Goal: Task Accomplishment & Management: Manage account settings

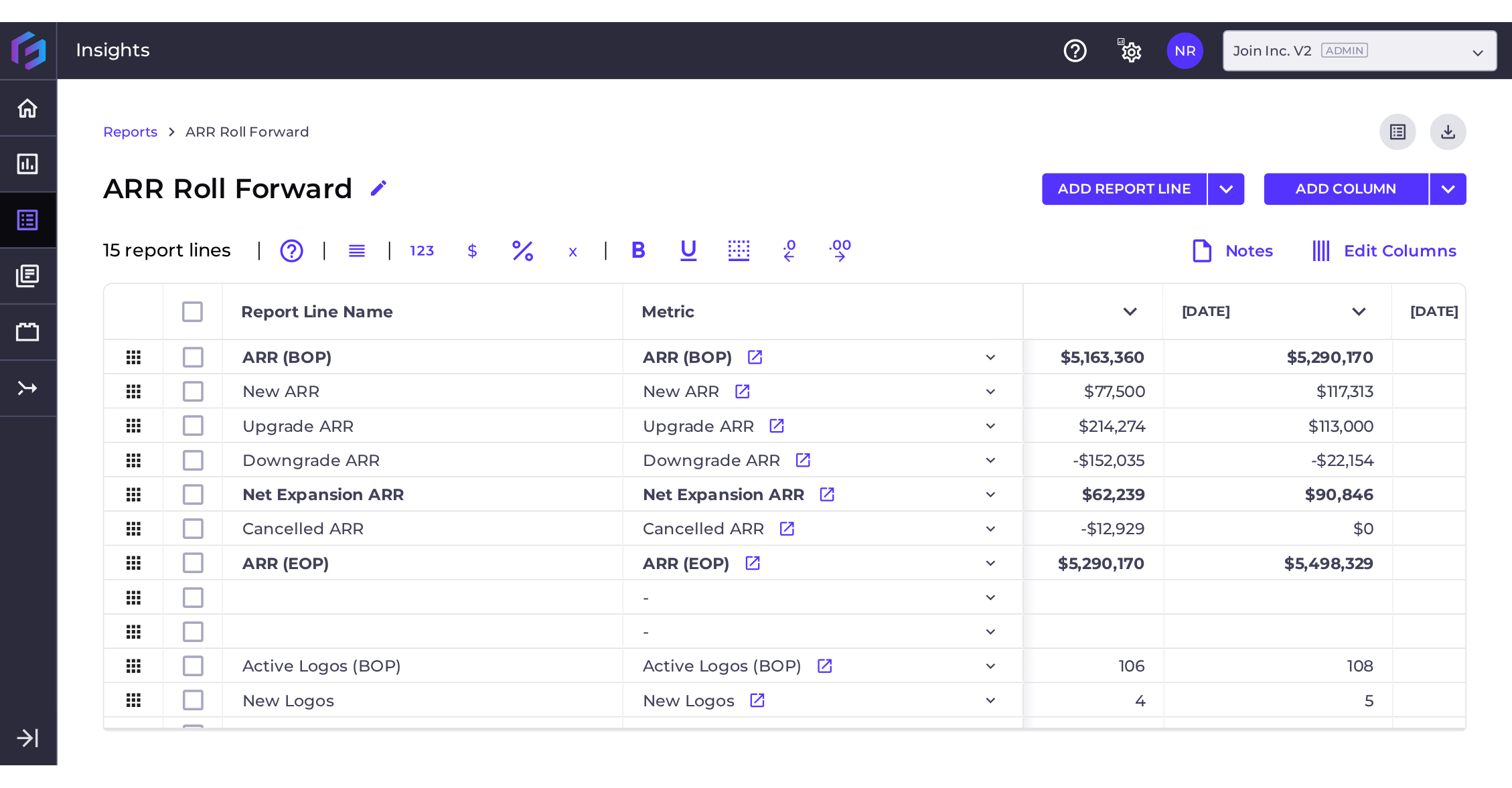
scroll to position [0, 9961]
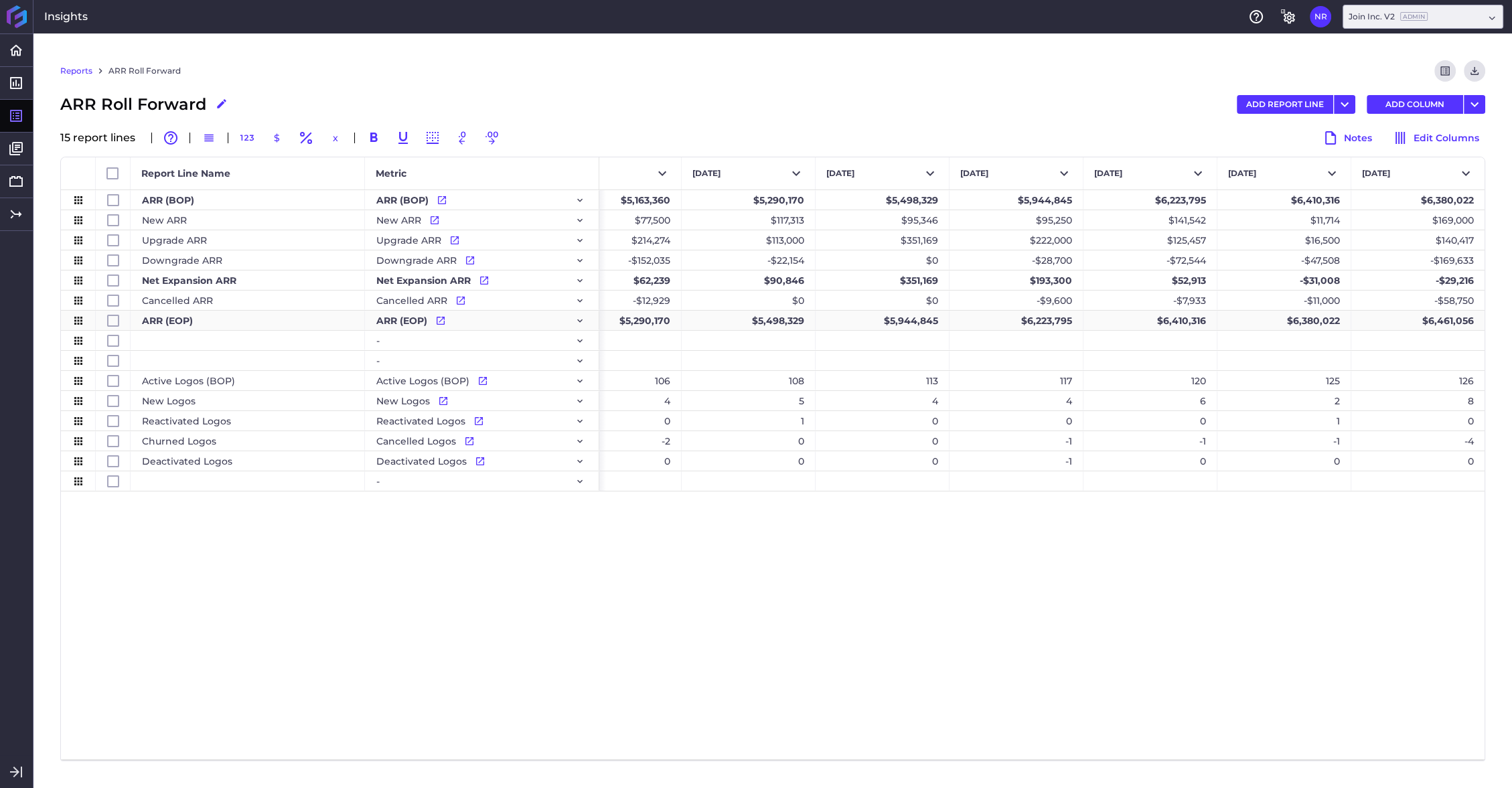
click at [884, 322] on div "$6,461,056" at bounding box center [1418, 320] width 134 height 20
click at [884, 342] on div "Press SPACE to select this row." at bounding box center [1418, 341] width 134 height 20
click at [884, 320] on div "$6,461,056" at bounding box center [1418, 320] width 134 height 20
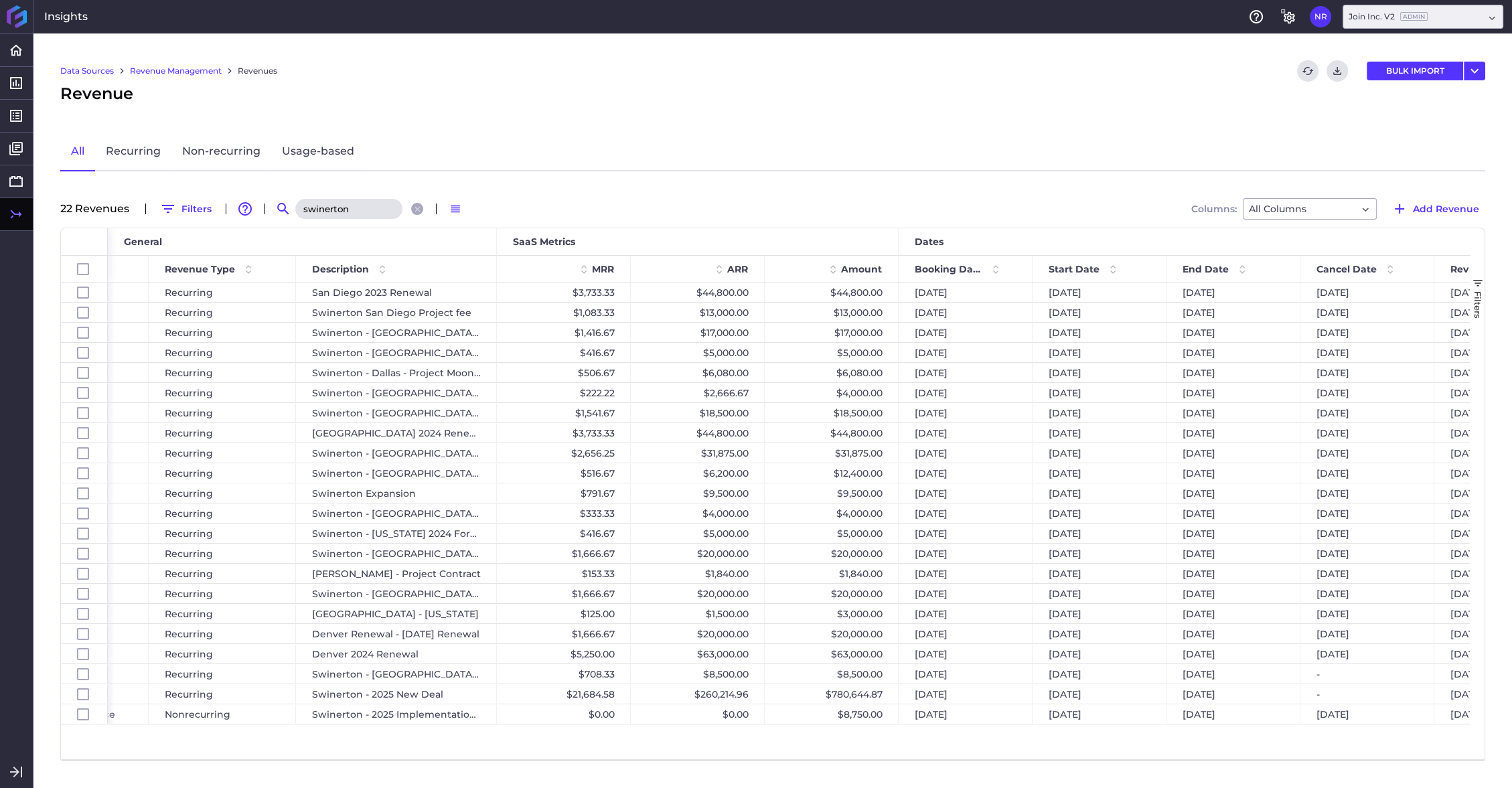
scroll to position [0, 346]
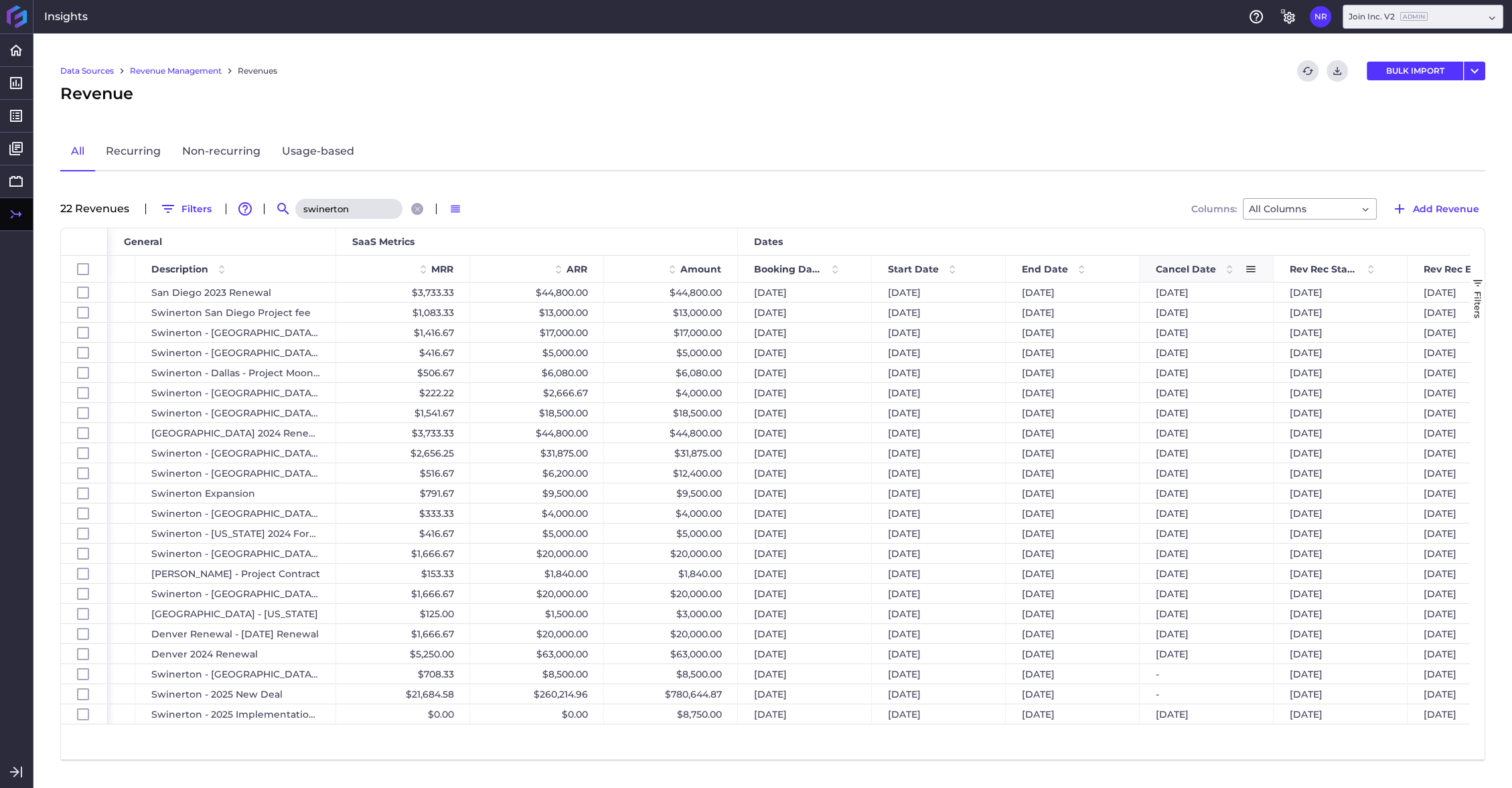
click at [884, 267] on span at bounding box center [1229, 269] width 16 height 16
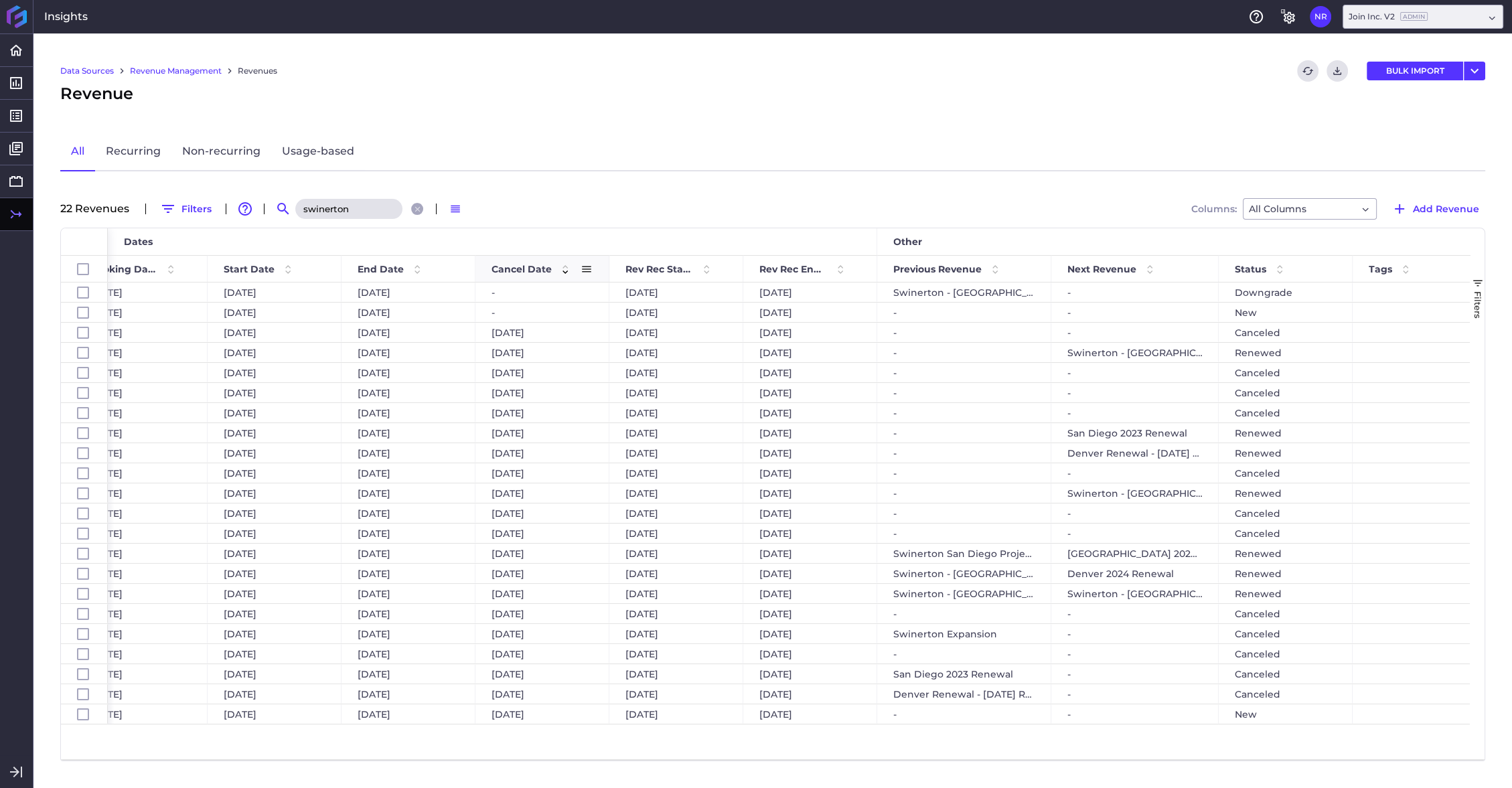
scroll to position [0, 1041]
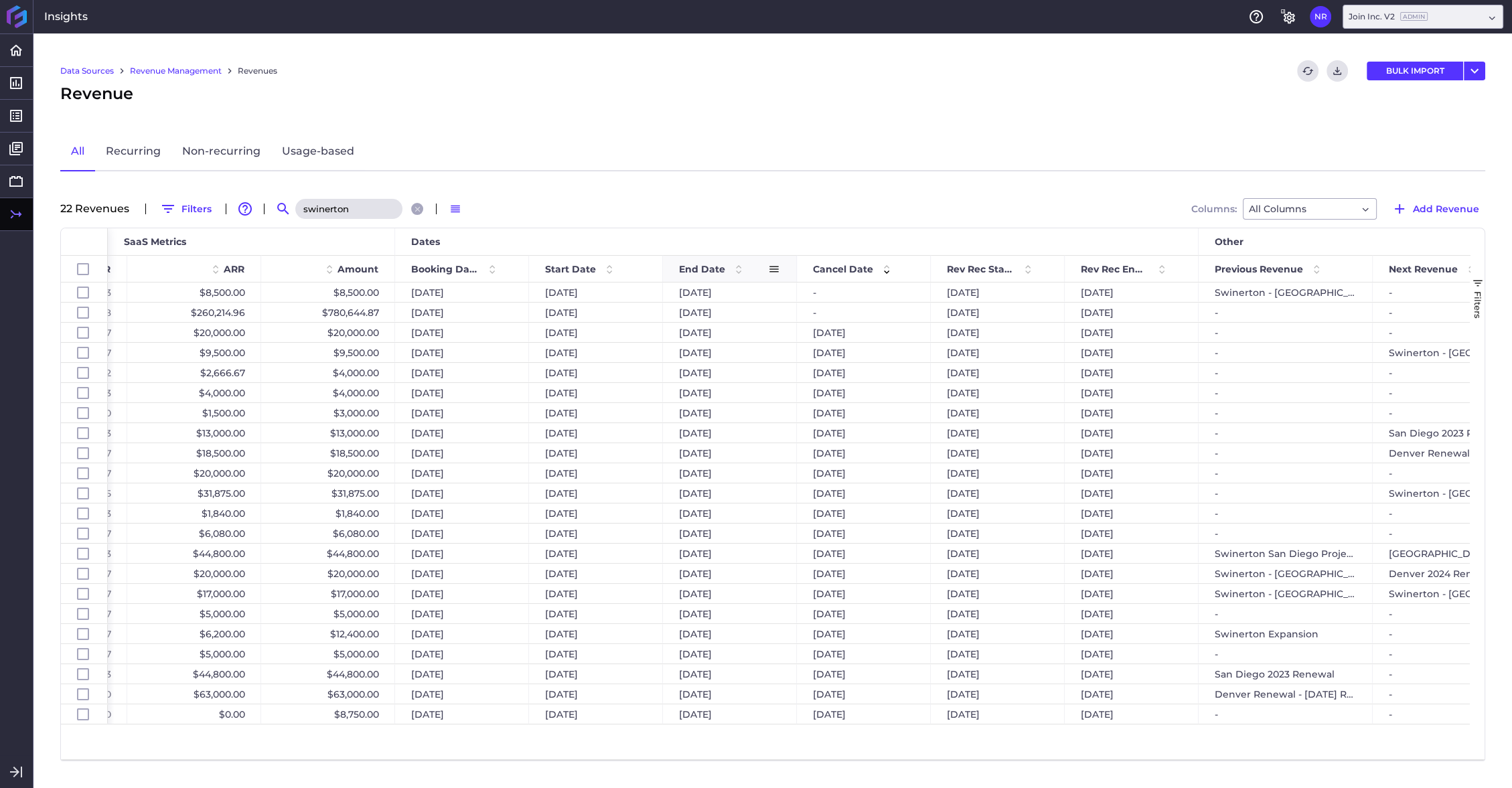
click at [738, 266] on span at bounding box center [738, 269] width 16 height 16
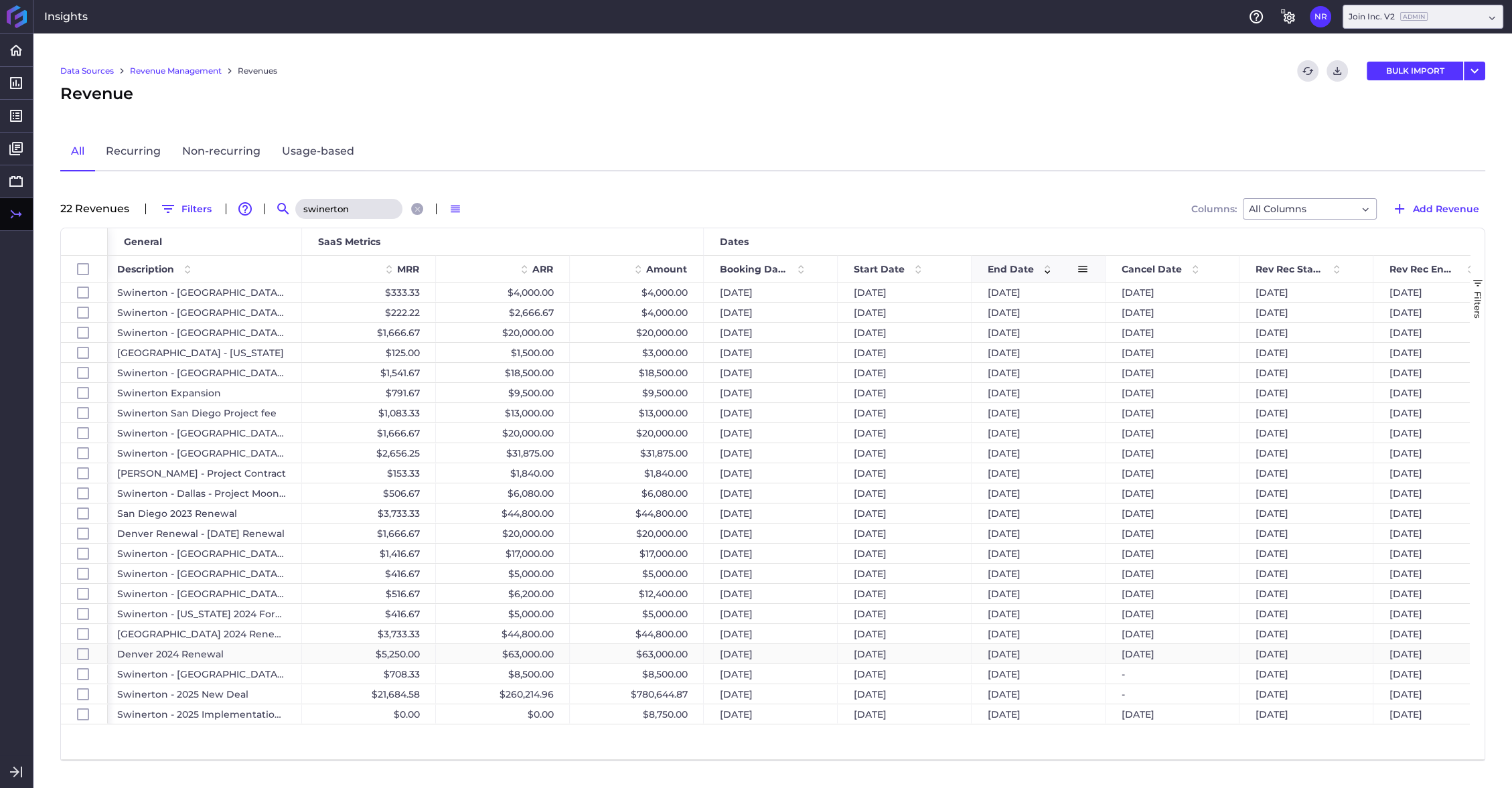
click at [668, 435] on div "$63,000.00" at bounding box center [636, 654] width 134 height 20
checkbox input "false"
checkbox input "true"
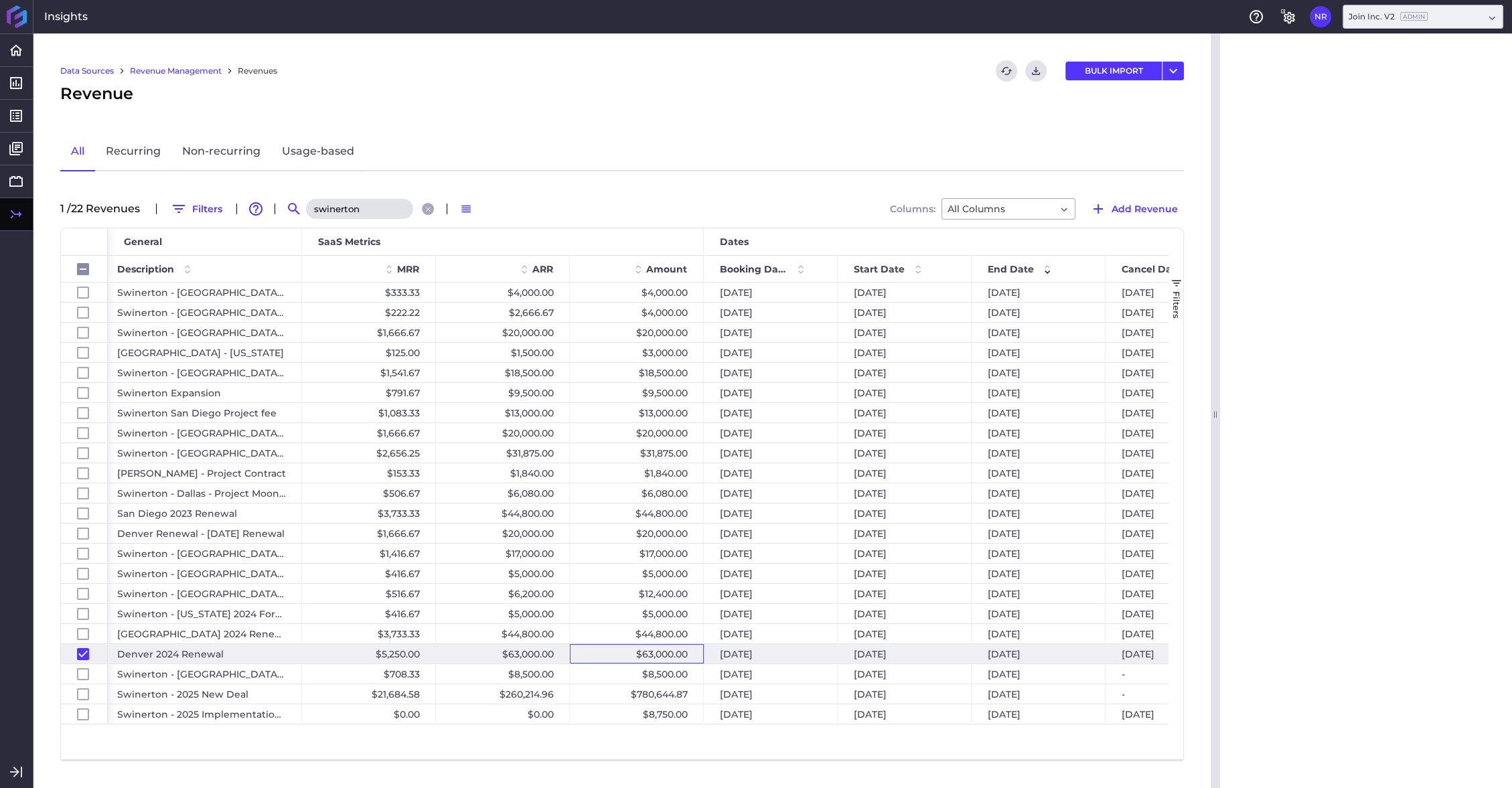
checkbox input "false"
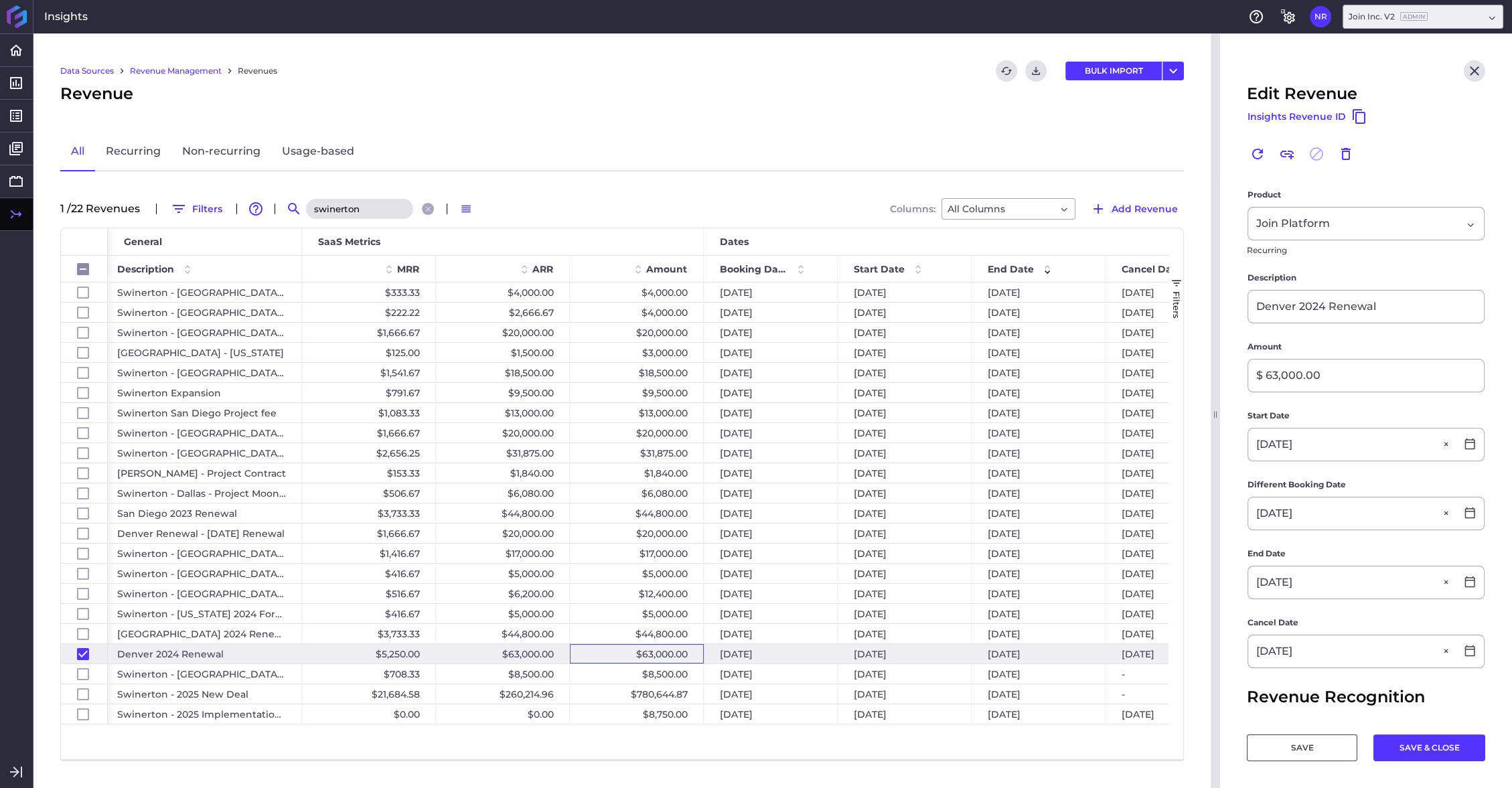
scroll to position [239, 0]
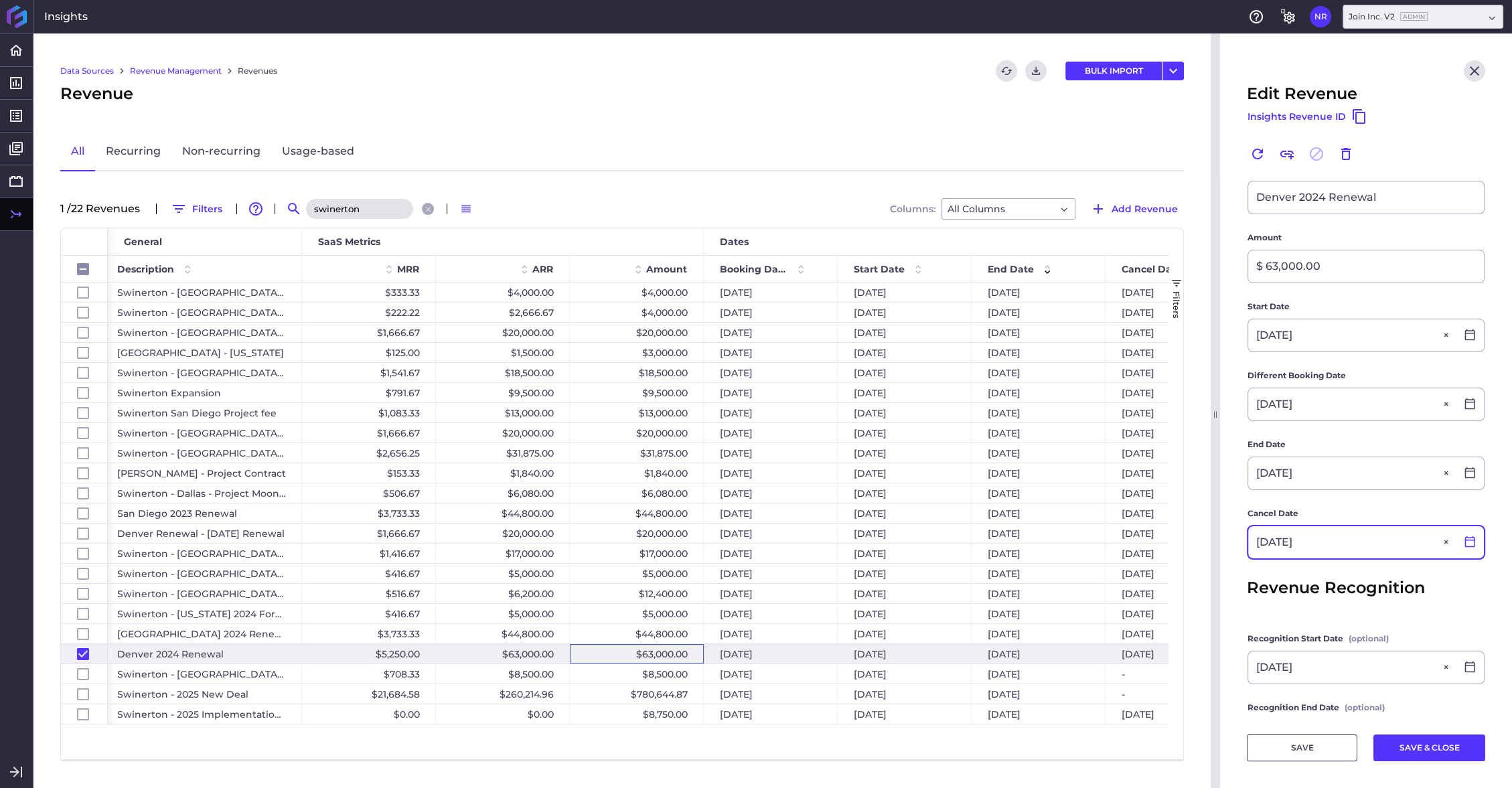
click at [884, 435] on icon at bounding box center [1470, 542] width 10 height 11
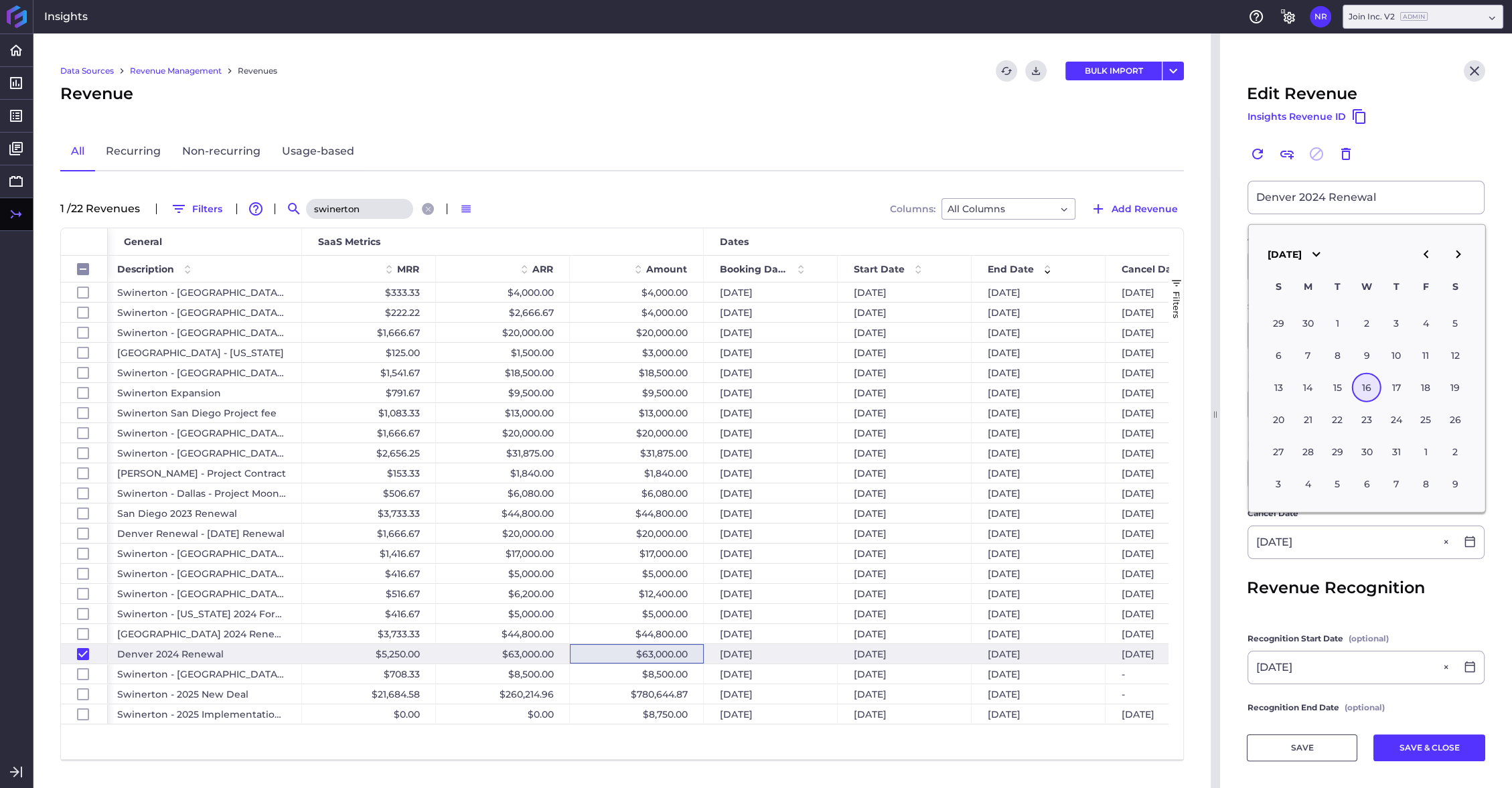
click at [884, 256] on icon "button" at bounding box center [1425, 254] width 4 height 8
click at [884, 329] on div "1" at bounding box center [1455, 323] width 29 height 29
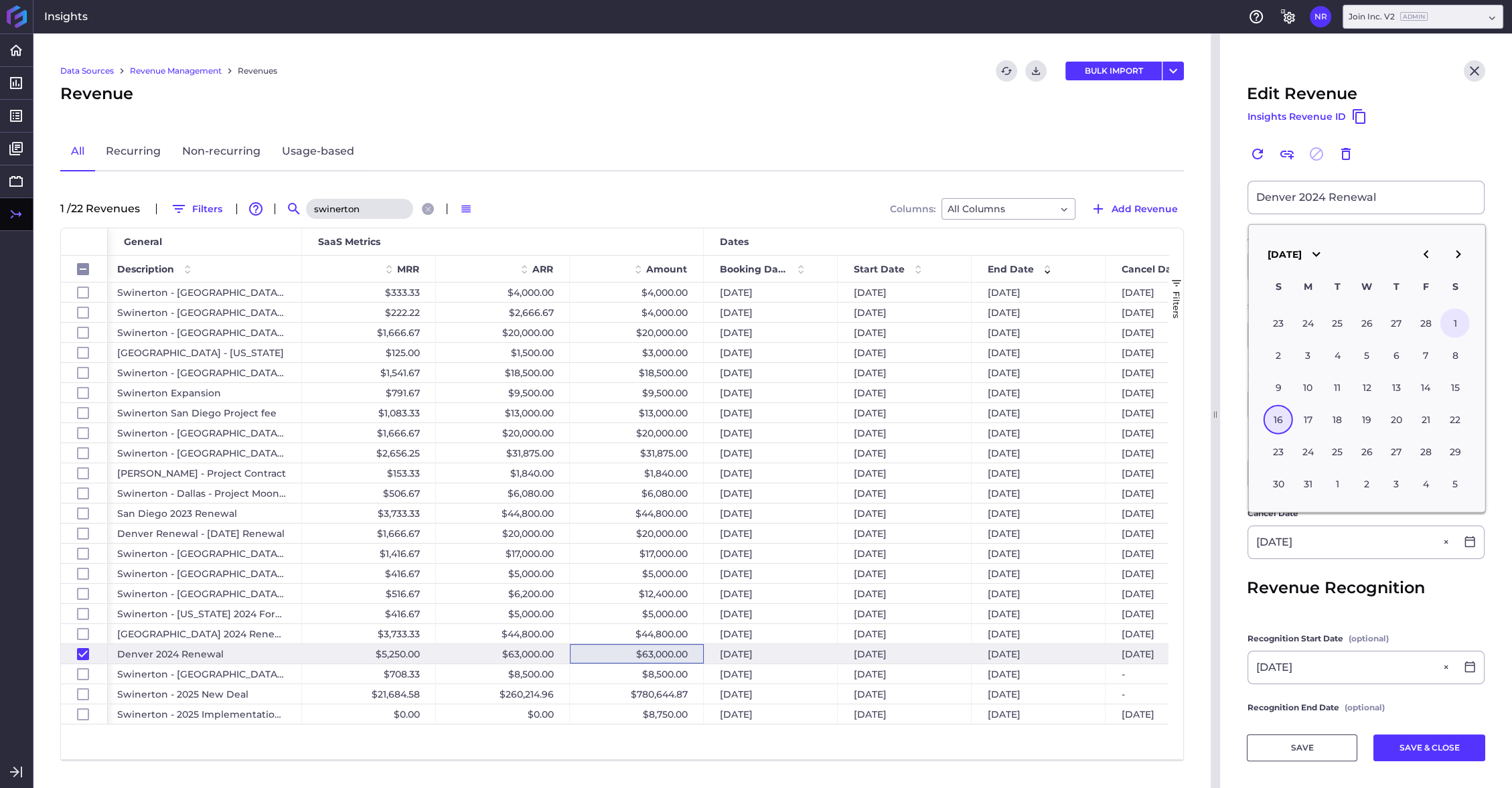
type input "03/01/2025"
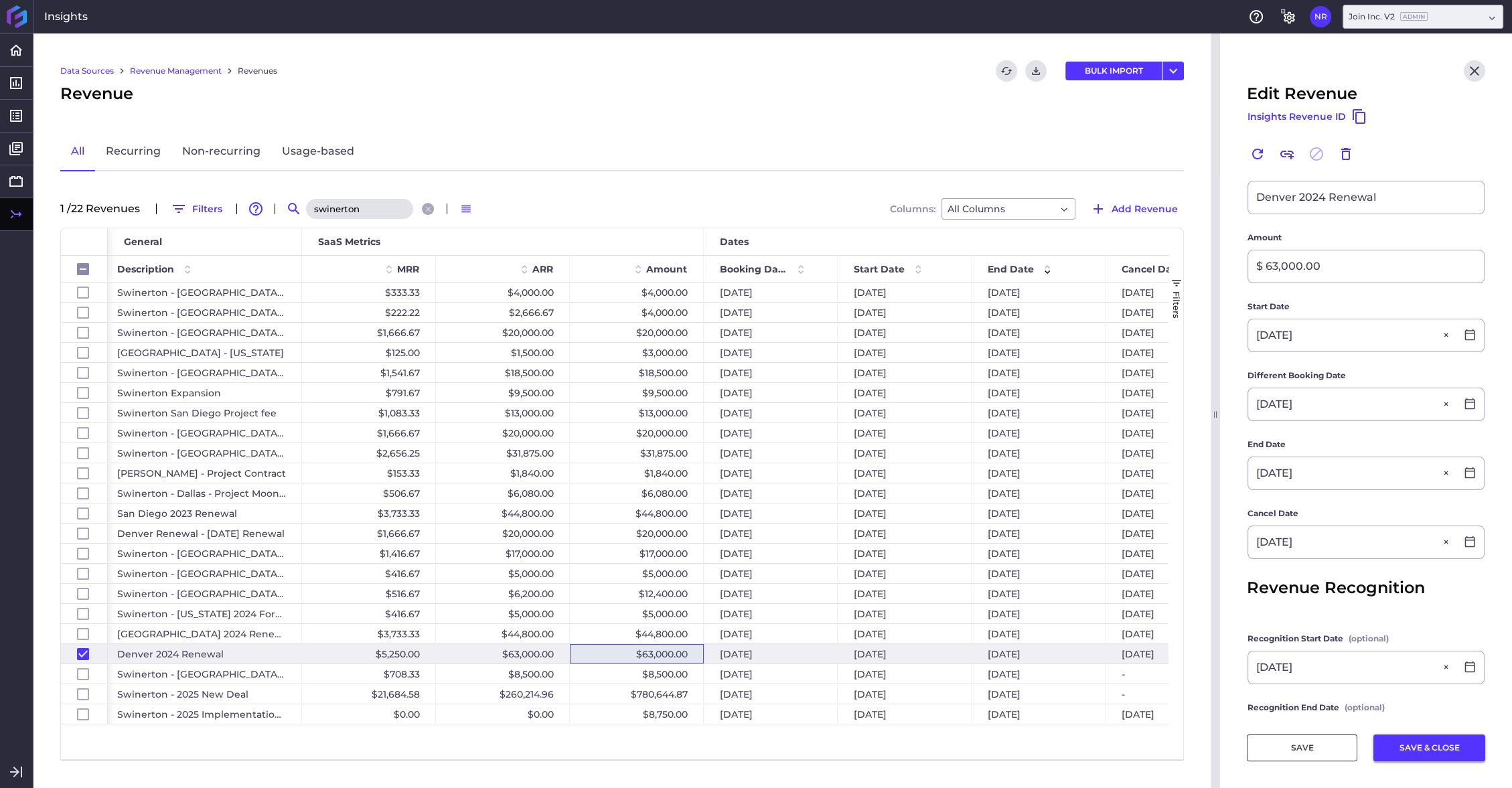
click at [884, 435] on button "SAVE & CLOSE" at bounding box center [1429, 748] width 112 height 27
checkbox input "false"
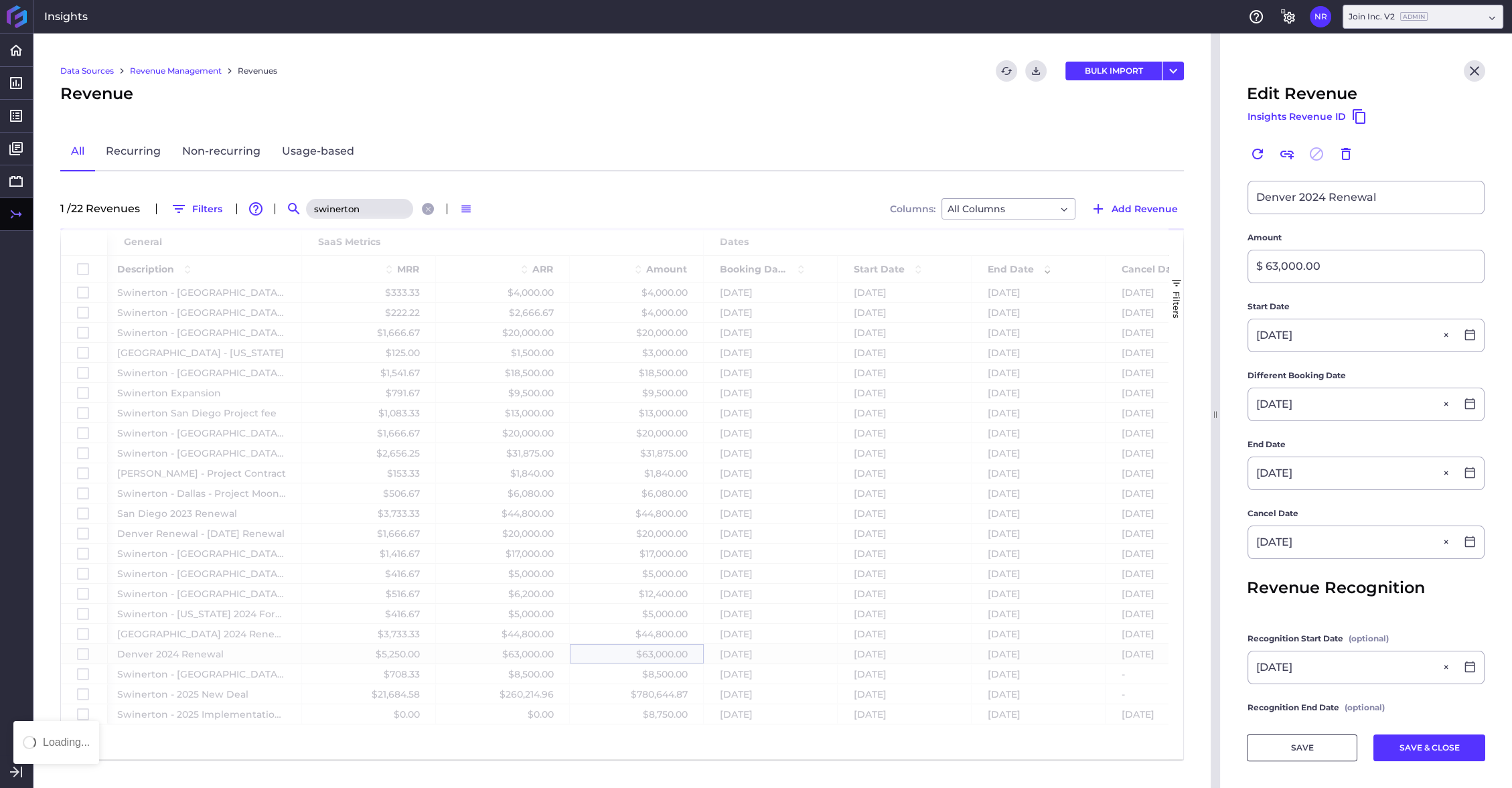
scroll to position [0, 0]
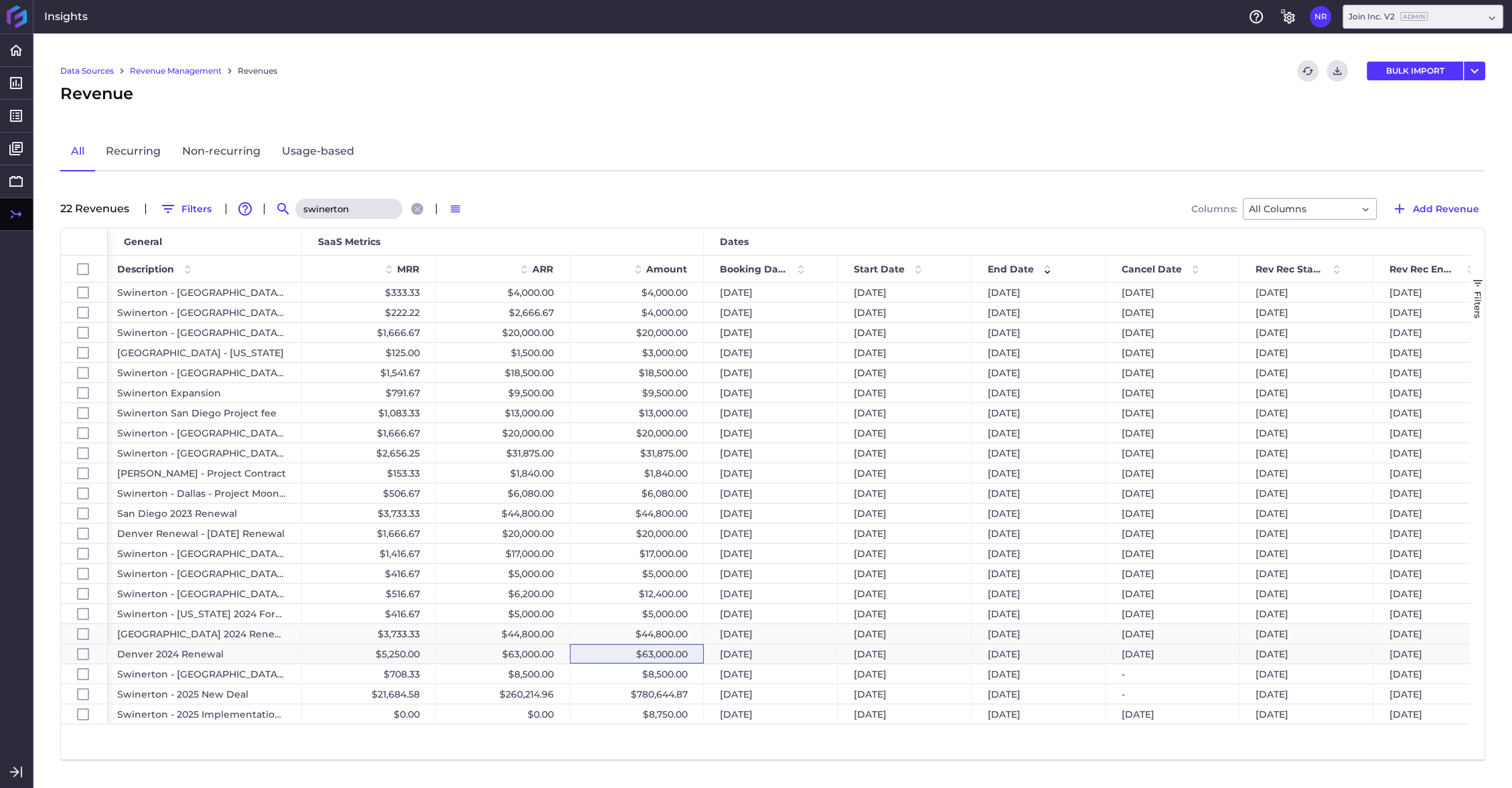
click at [664, 435] on div "$44,800.00" at bounding box center [636, 634] width 134 height 20
checkbox input "false"
checkbox input "true"
checkbox input "false"
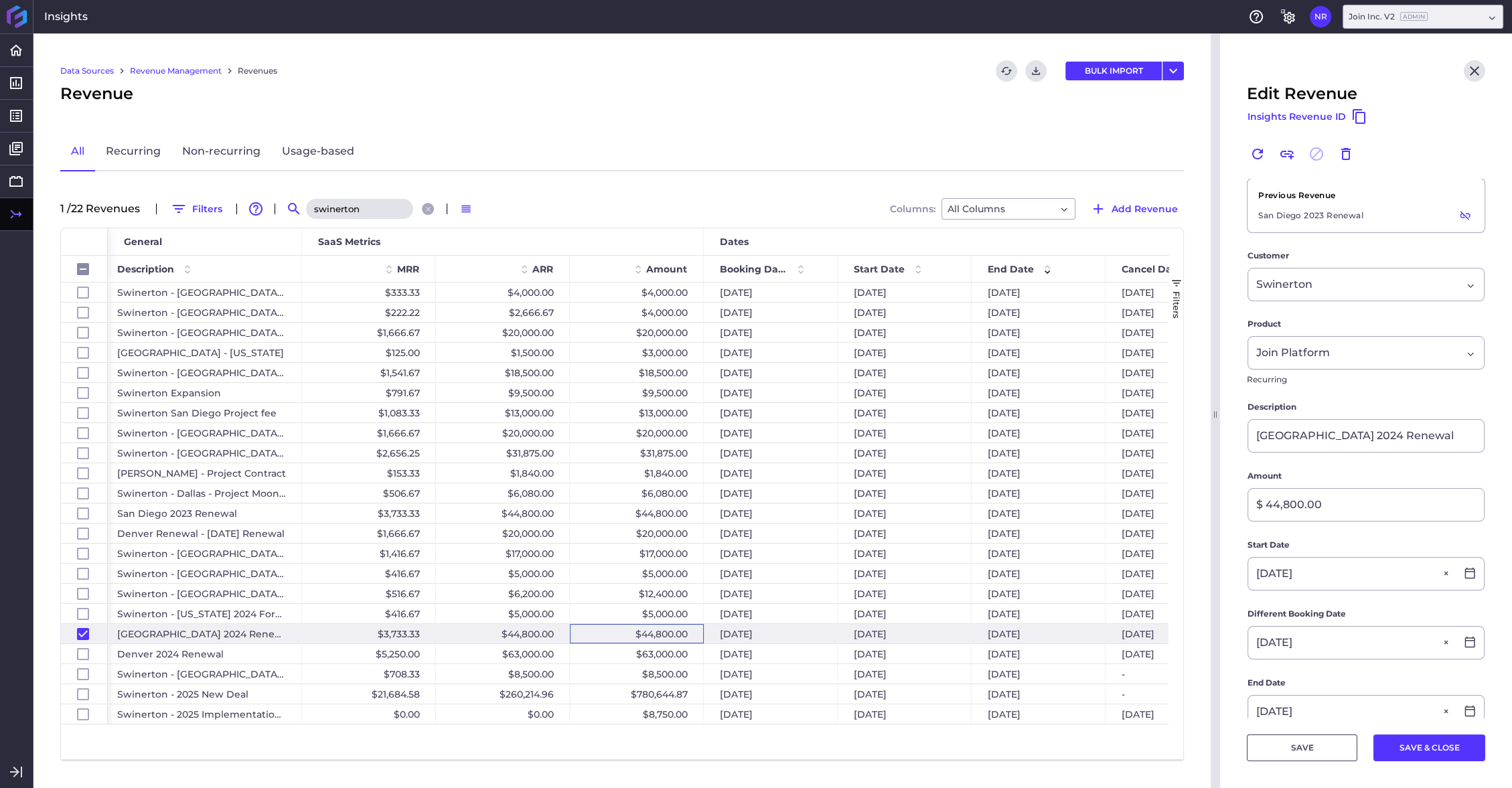
scroll to position [239, 0]
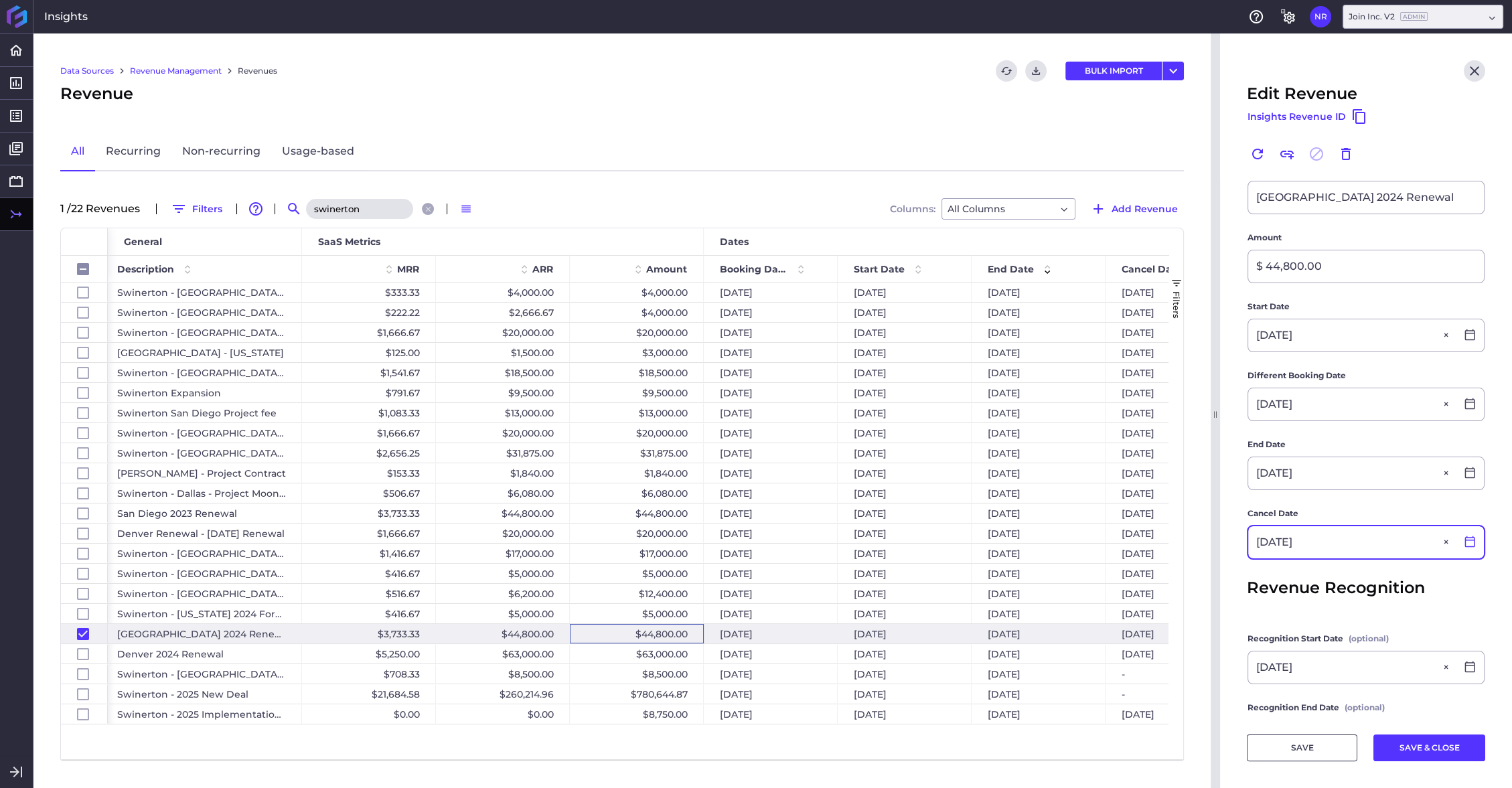
click at [884, 435] on icon at bounding box center [1469, 542] width 12 height 12
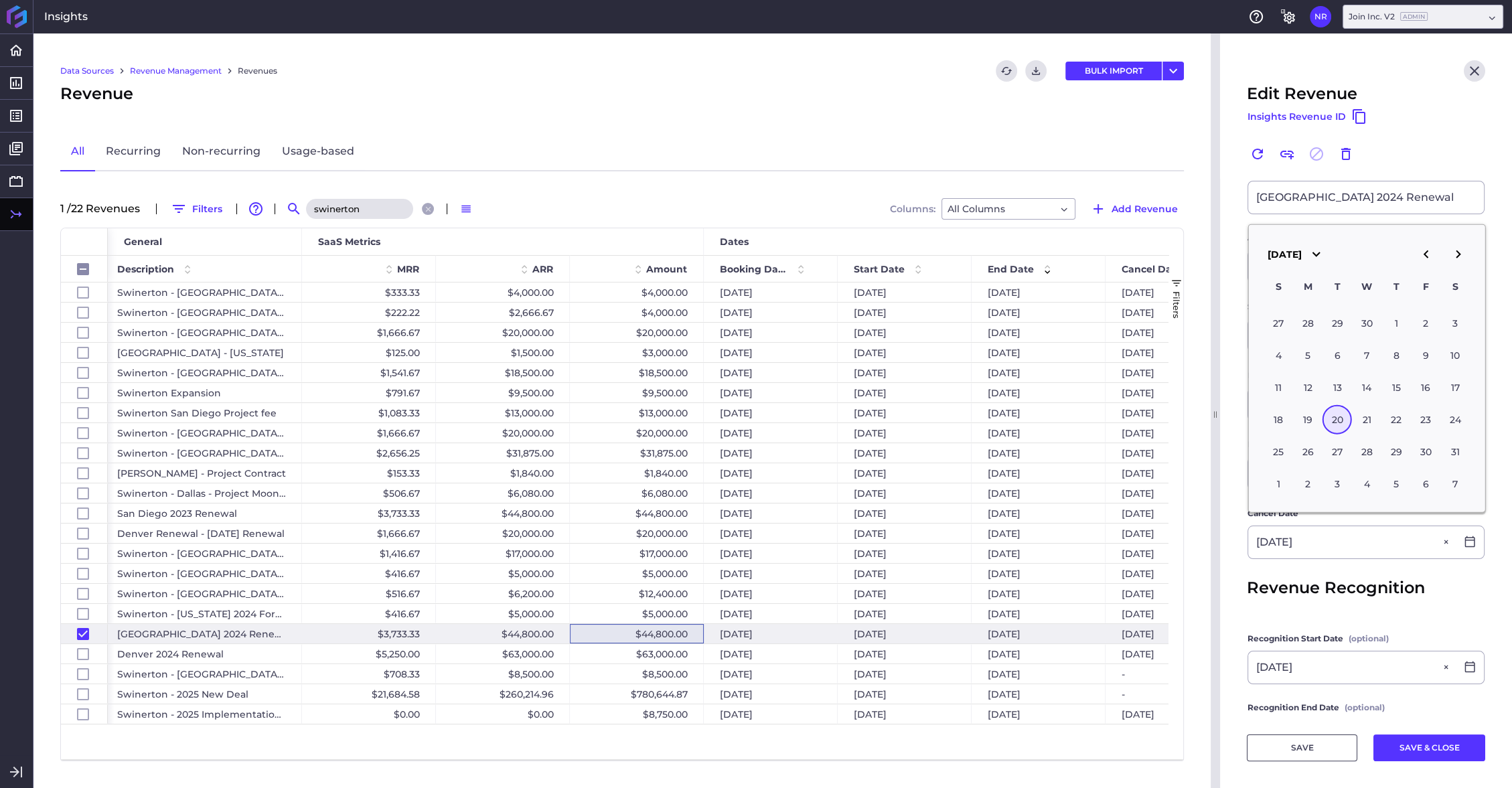
click at [884, 258] on icon "button" at bounding box center [1425, 254] width 16 height 16
click at [884, 257] on icon "button" at bounding box center [1457, 254] width 16 height 16
click at [884, 327] on div "1" at bounding box center [1455, 323] width 29 height 29
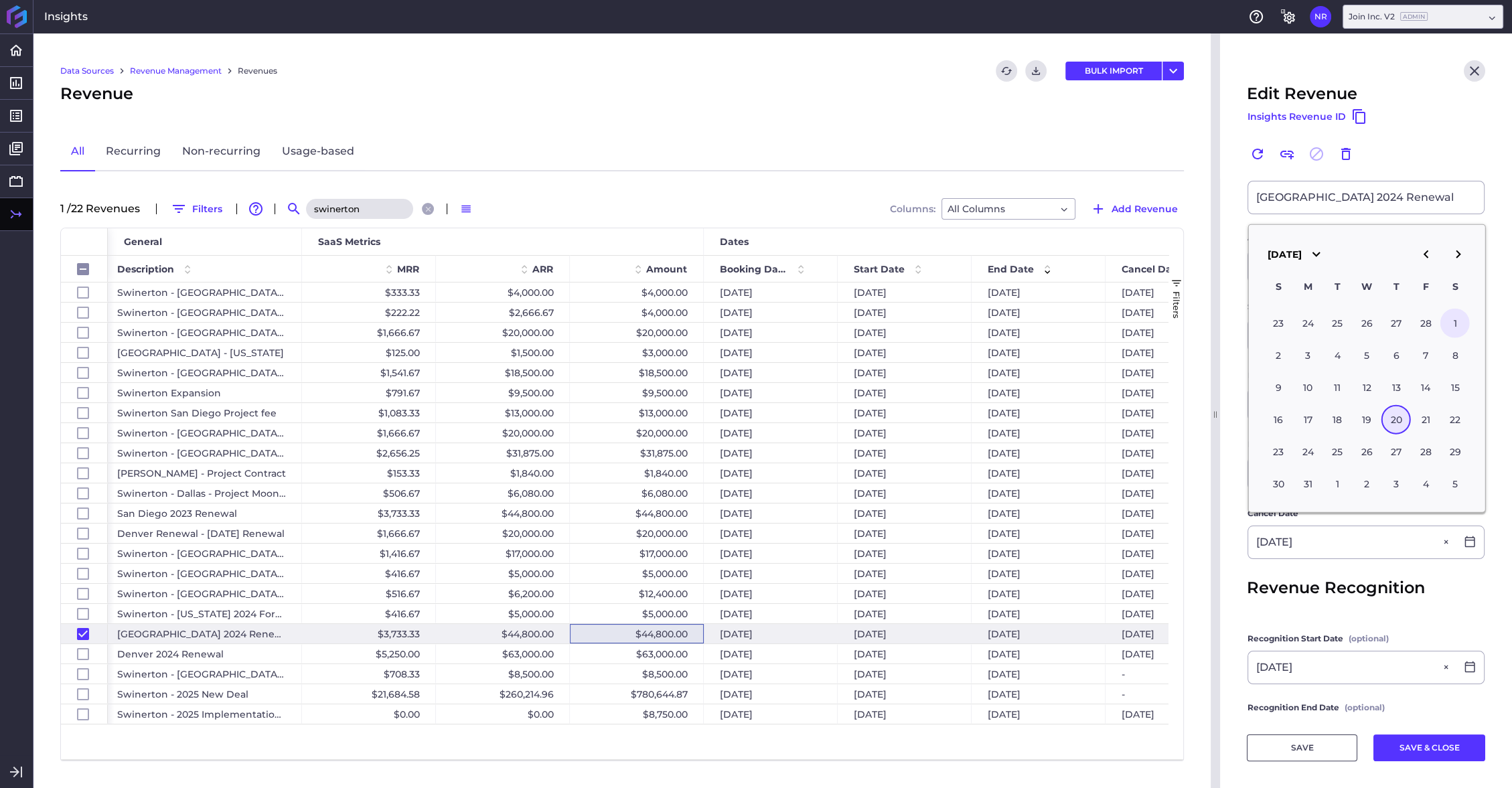
type input "03/01/2025"
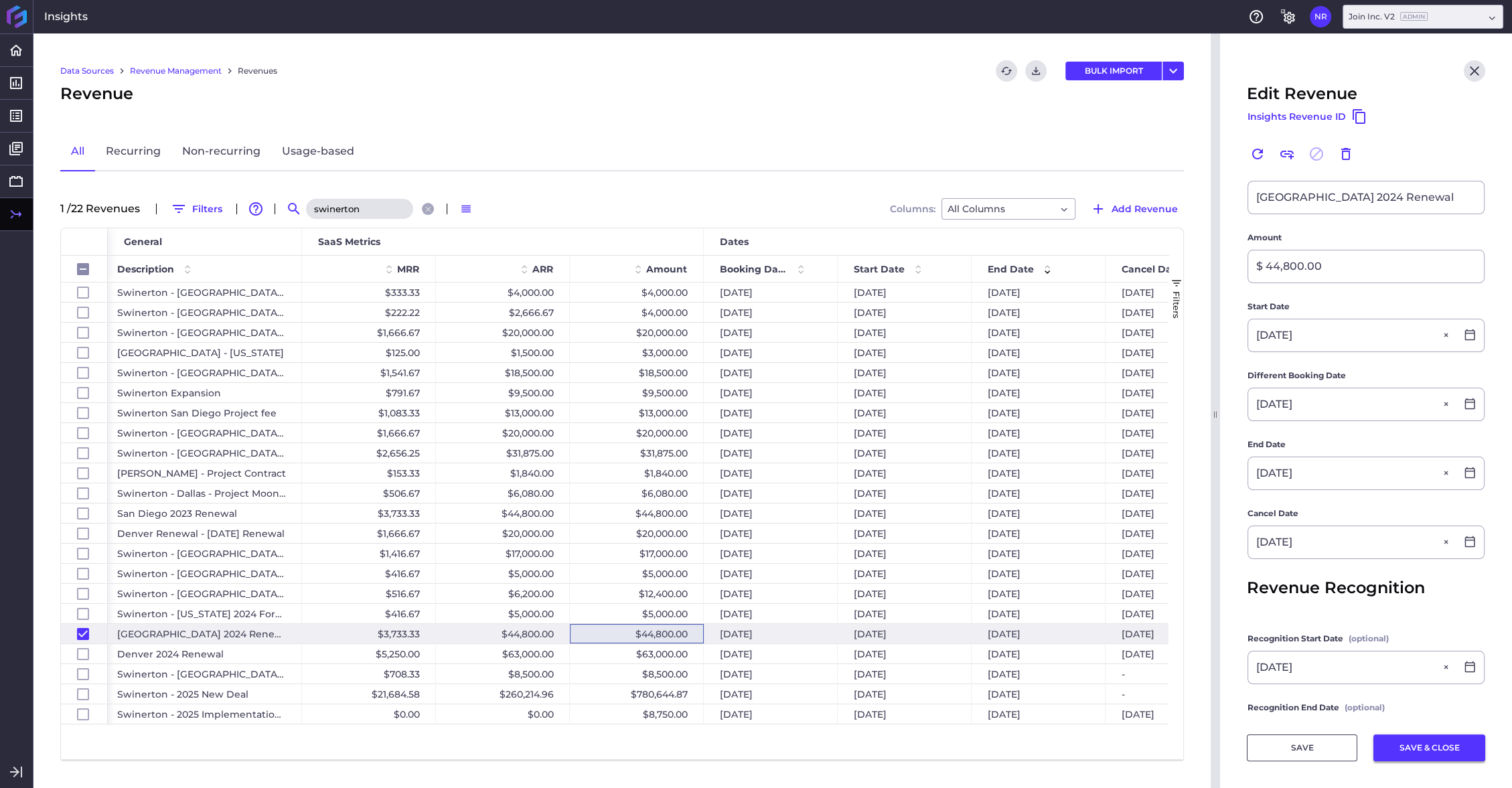
click at [884, 435] on button "SAVE & CLOSE" at bounding box center [1429, 748] width 112 height 27
checkbox input "false"
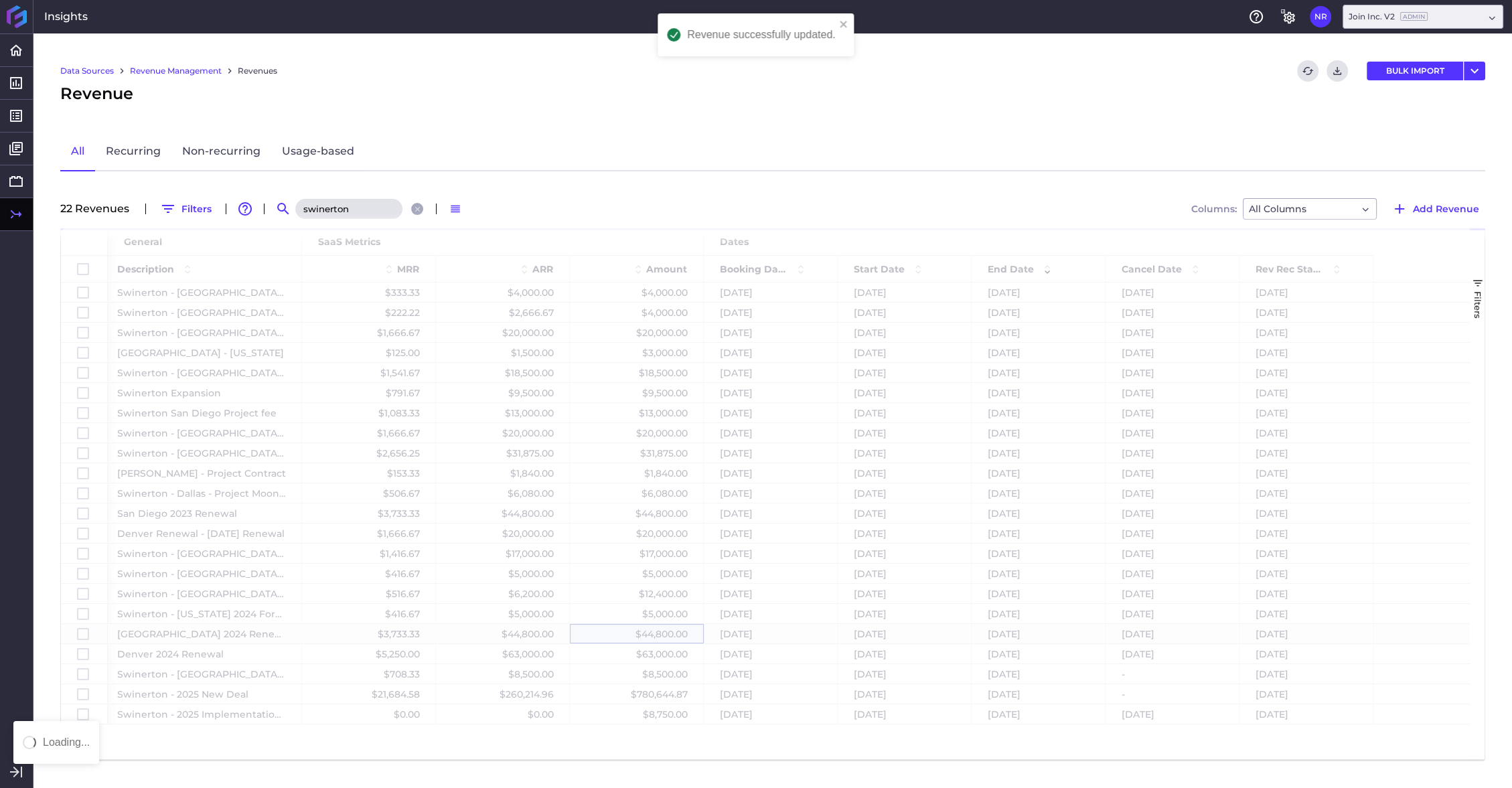
scroll to position [0, 0]
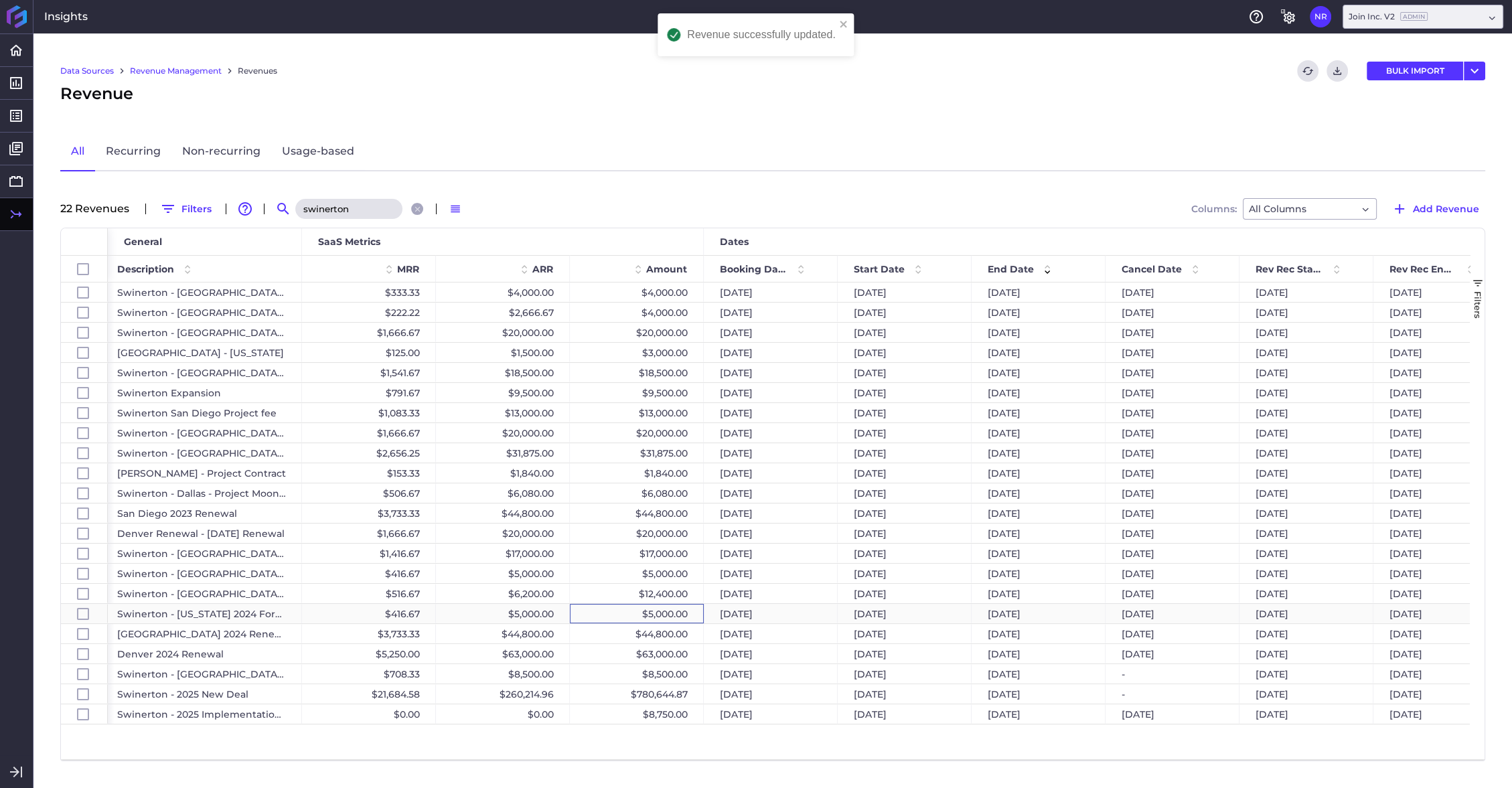
click at [674, 435] on div "$5,000.00" at bounding box center [636, 613] width 134 height 20
checkbox input "false"
checkbox input "true"
checkbox input "false"
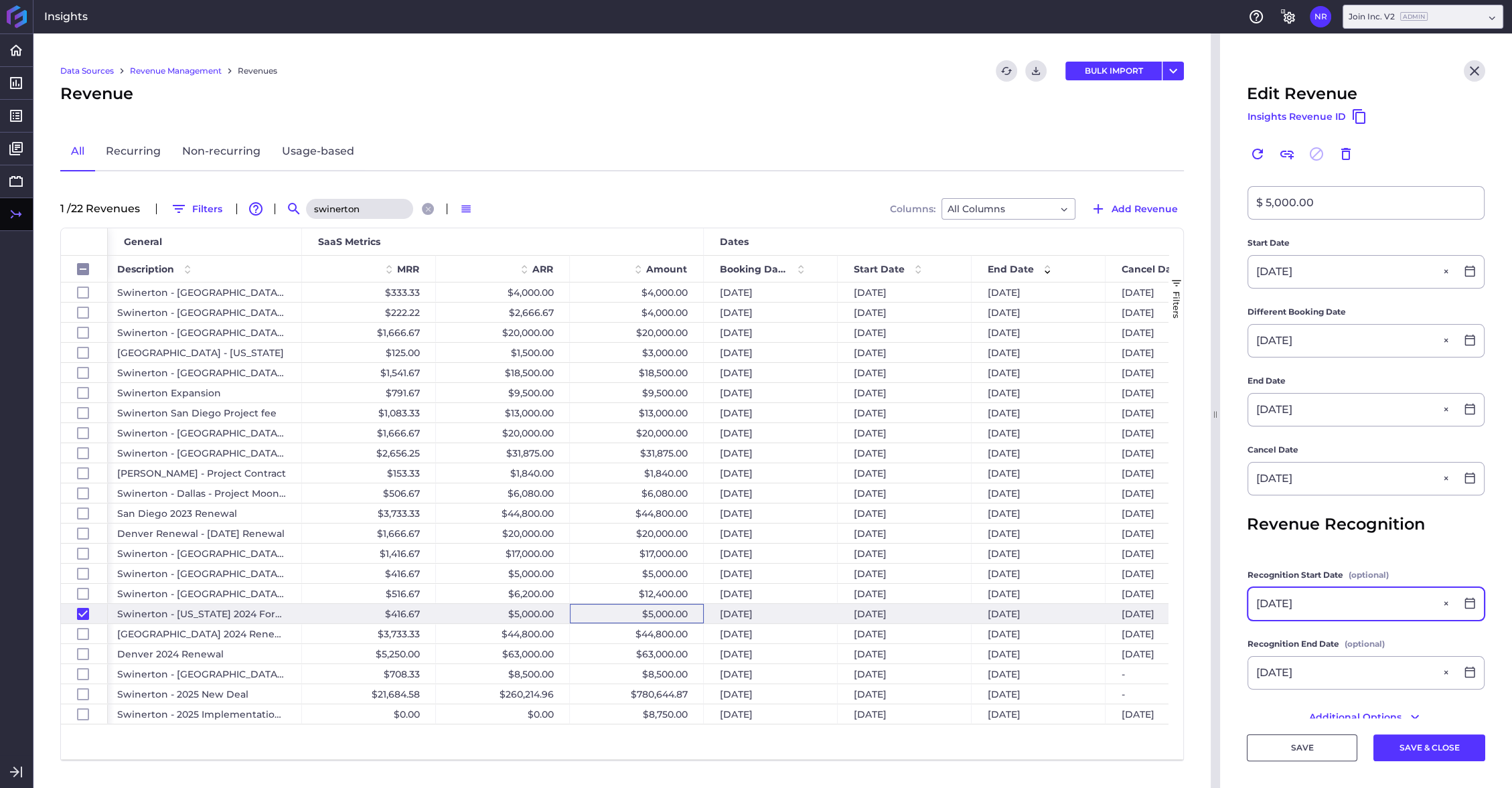
scroll to position [239, 0]
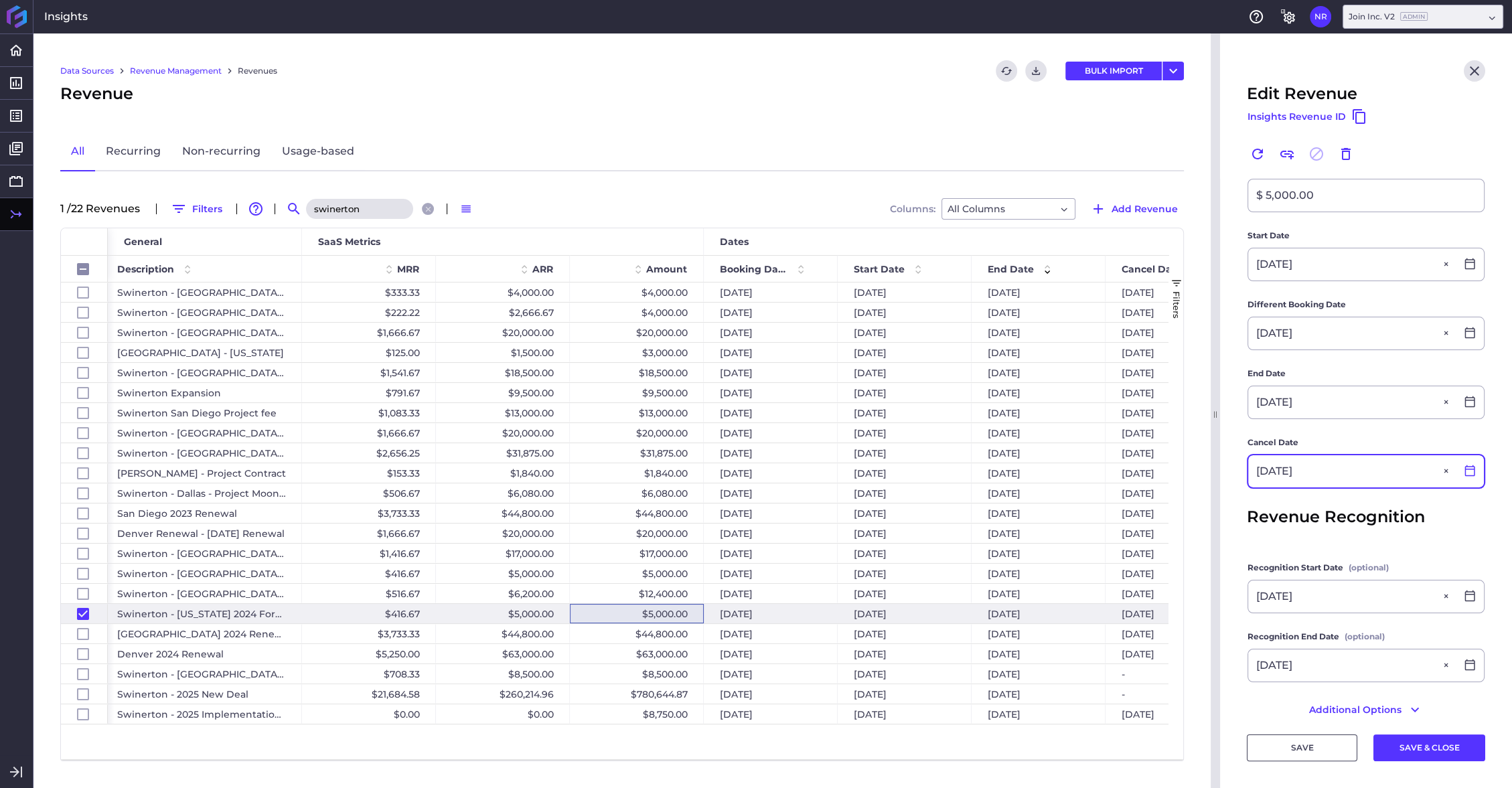
click at [884, 435] on icon at bounding box center [1469, 471] width 12 height 12
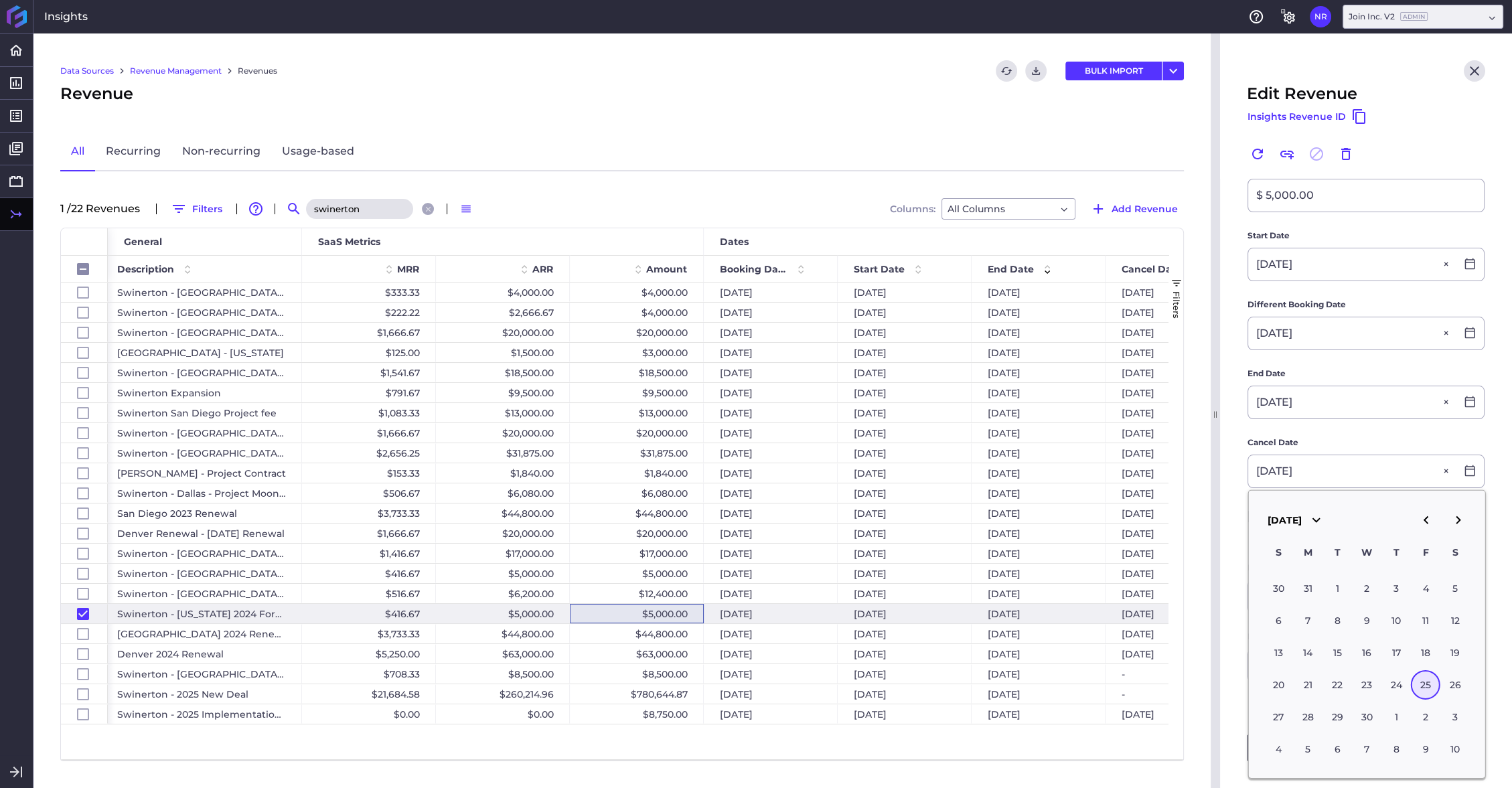
click at [884, 435] on icon "button" at bounding box center [1425, 520] width 16 height 16
click at [884, 435] on icon "button" at bounding box center [1457, 520] width 16 height 16
click at [884, 435] on div "1" at bounding box center [1455, 589] width 29 height 29
type input "03/01/2025"
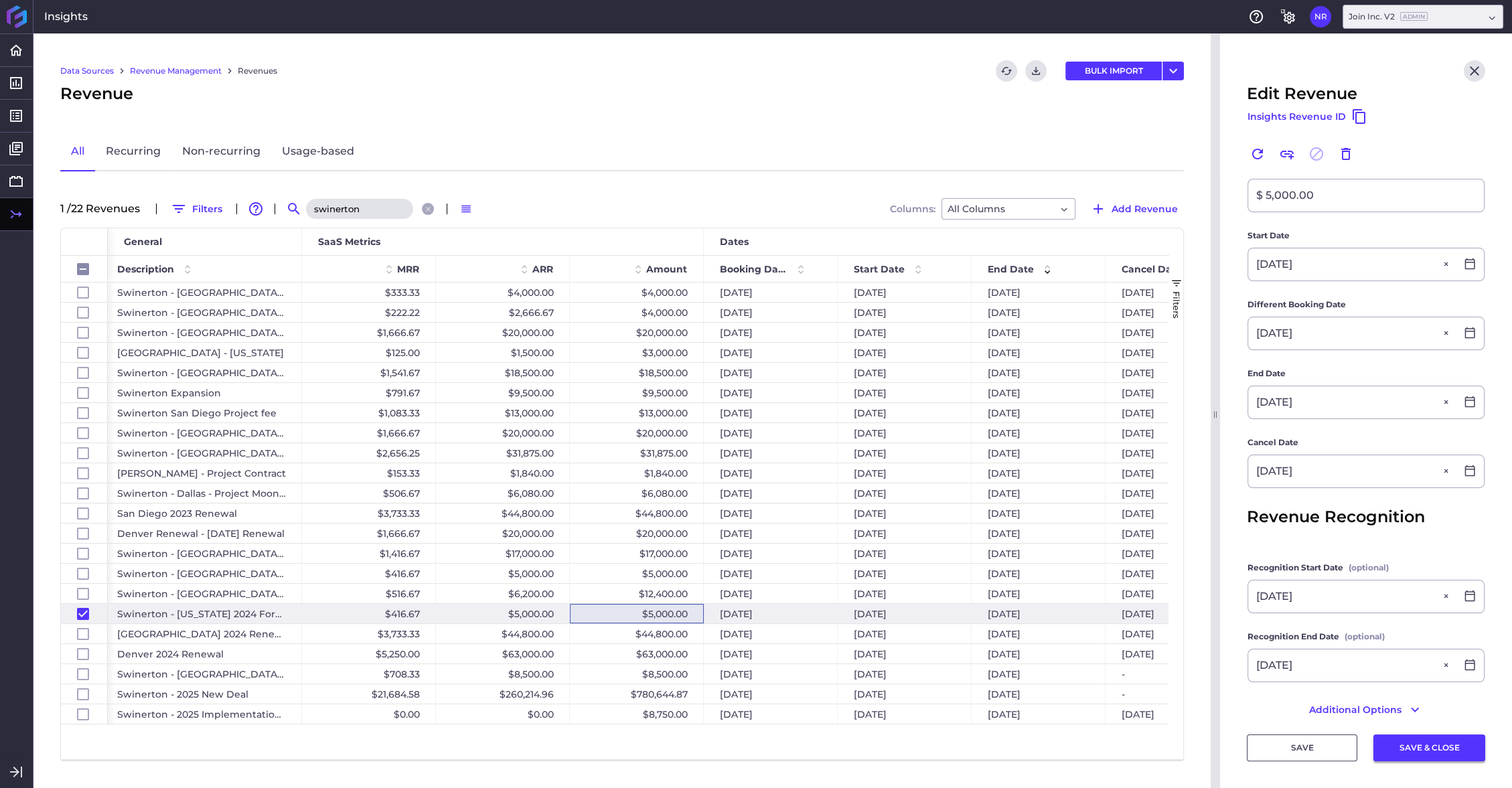
click at [884, 435] on button "SAVE & CLOSE" at bounding box center [1429, 748] width 112 height 27
checkbox input "false"
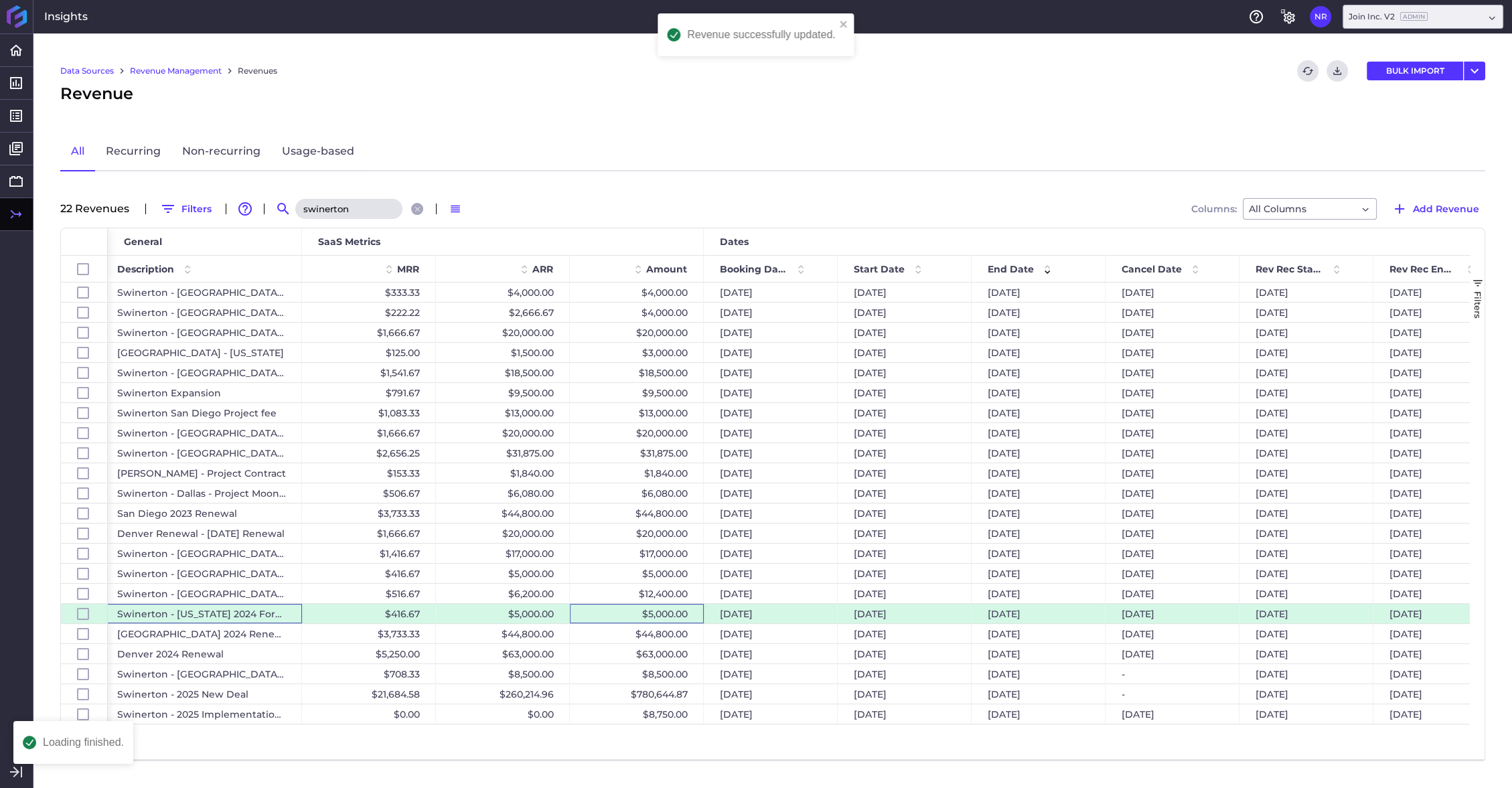
scroll to position [0, 0]
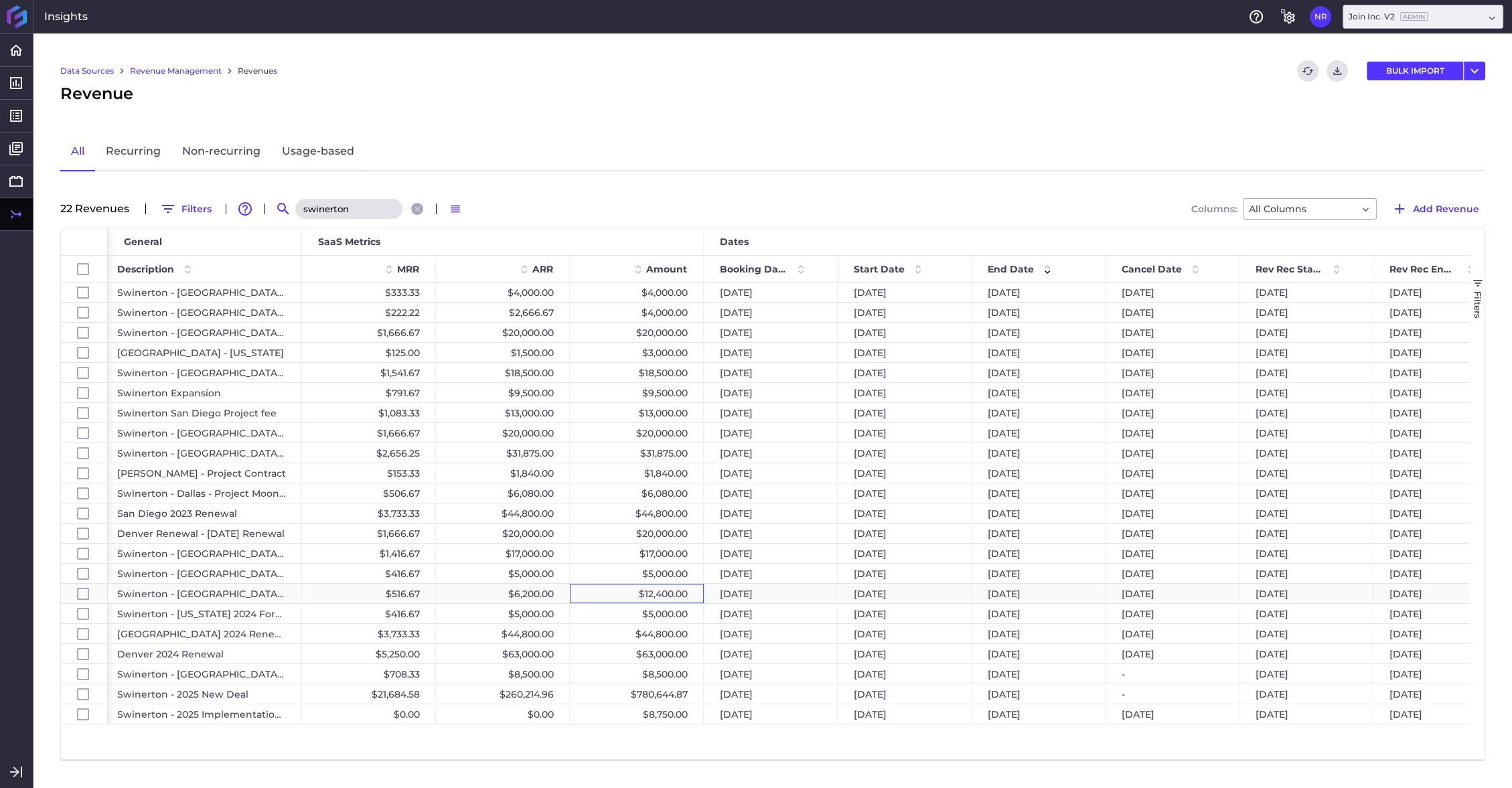
click at [658, 435] on div "$12,400.00" at bounding box center [636, 594] width 134 height 20
checkbox input "false"
checkbox input "true"
checkbox input "false"
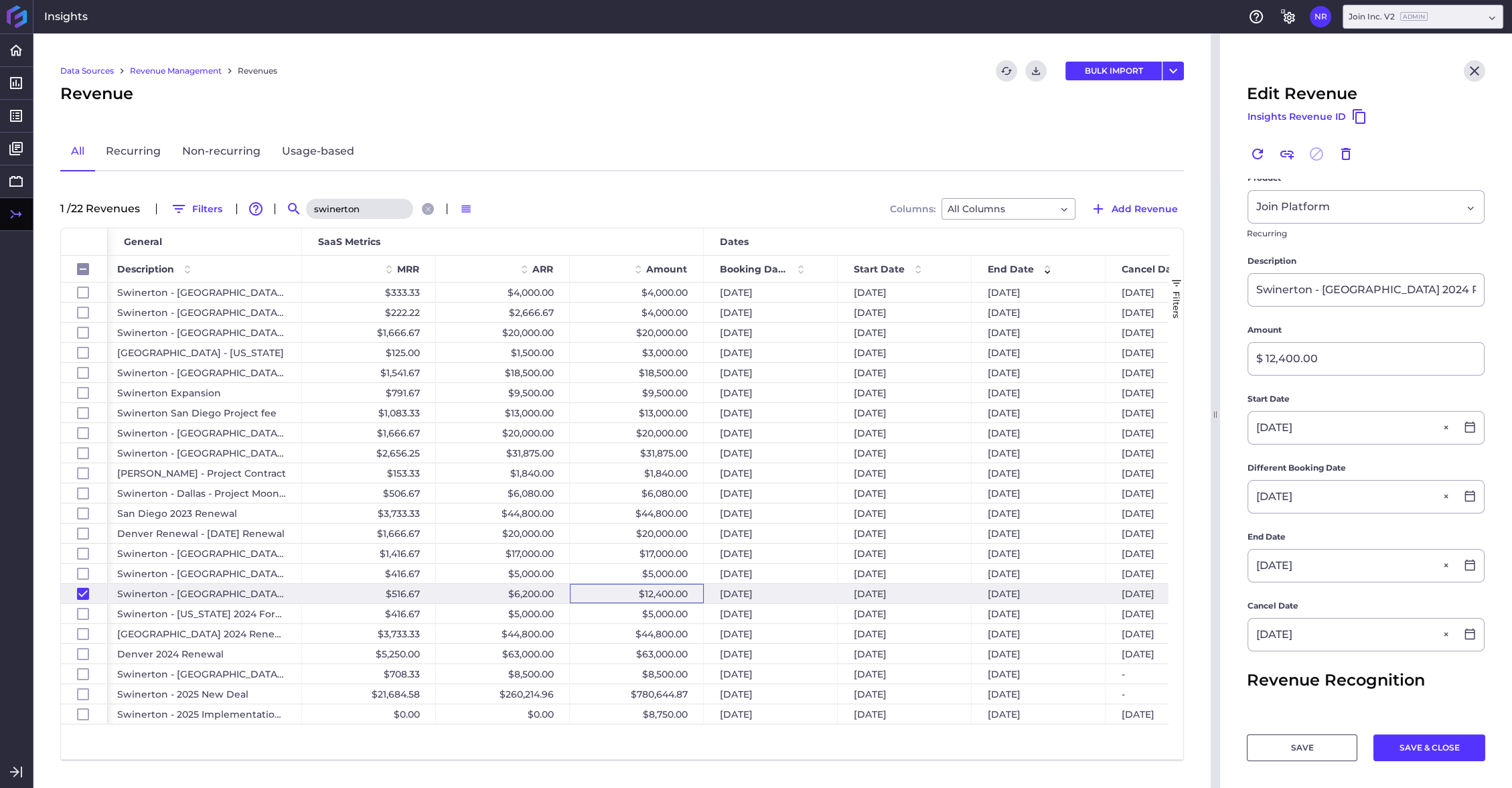
scroll to position [239, 0]
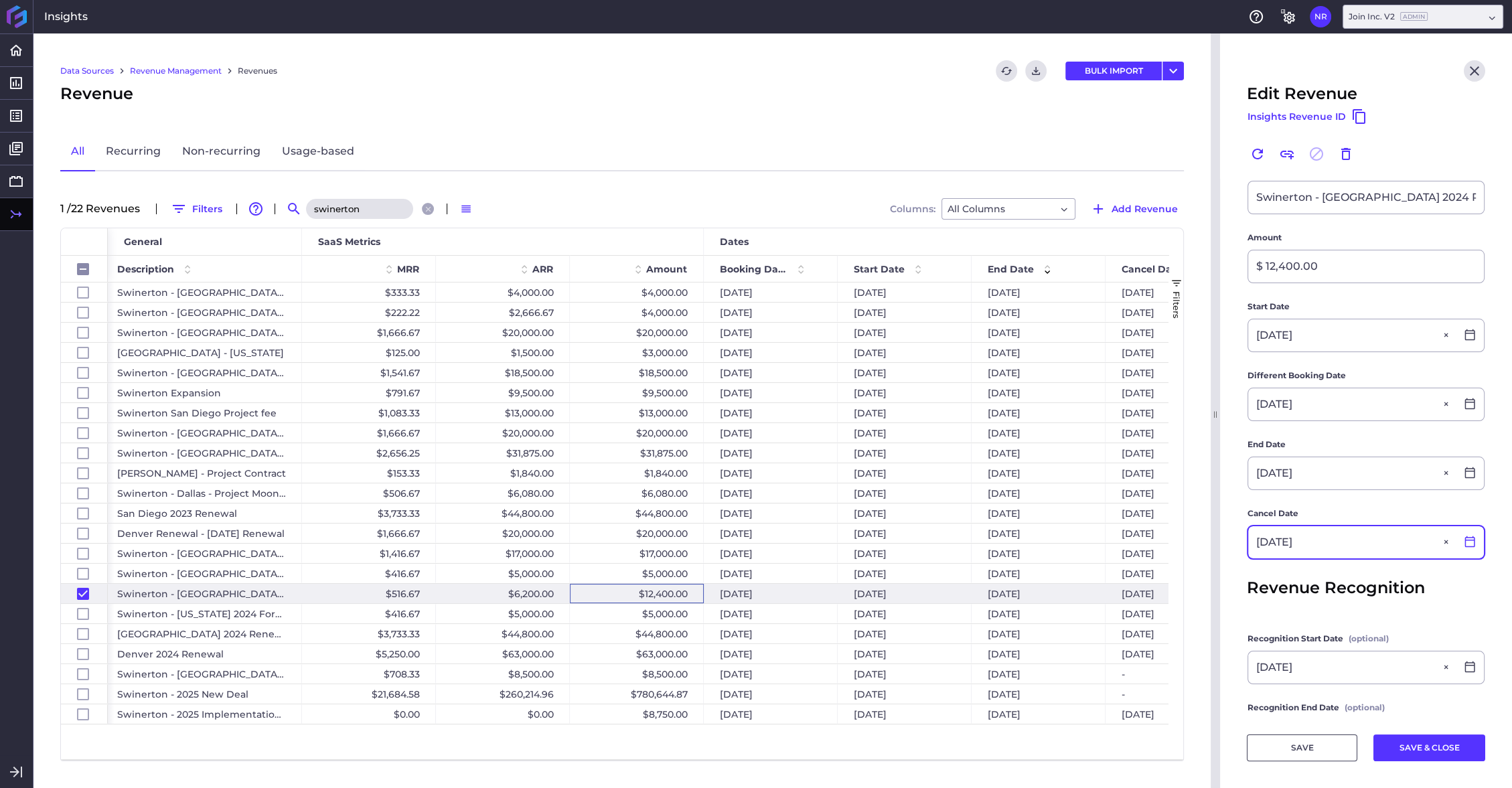
click at [884, 435] on icon at bounding box center [1469, 542] width 12 height 12
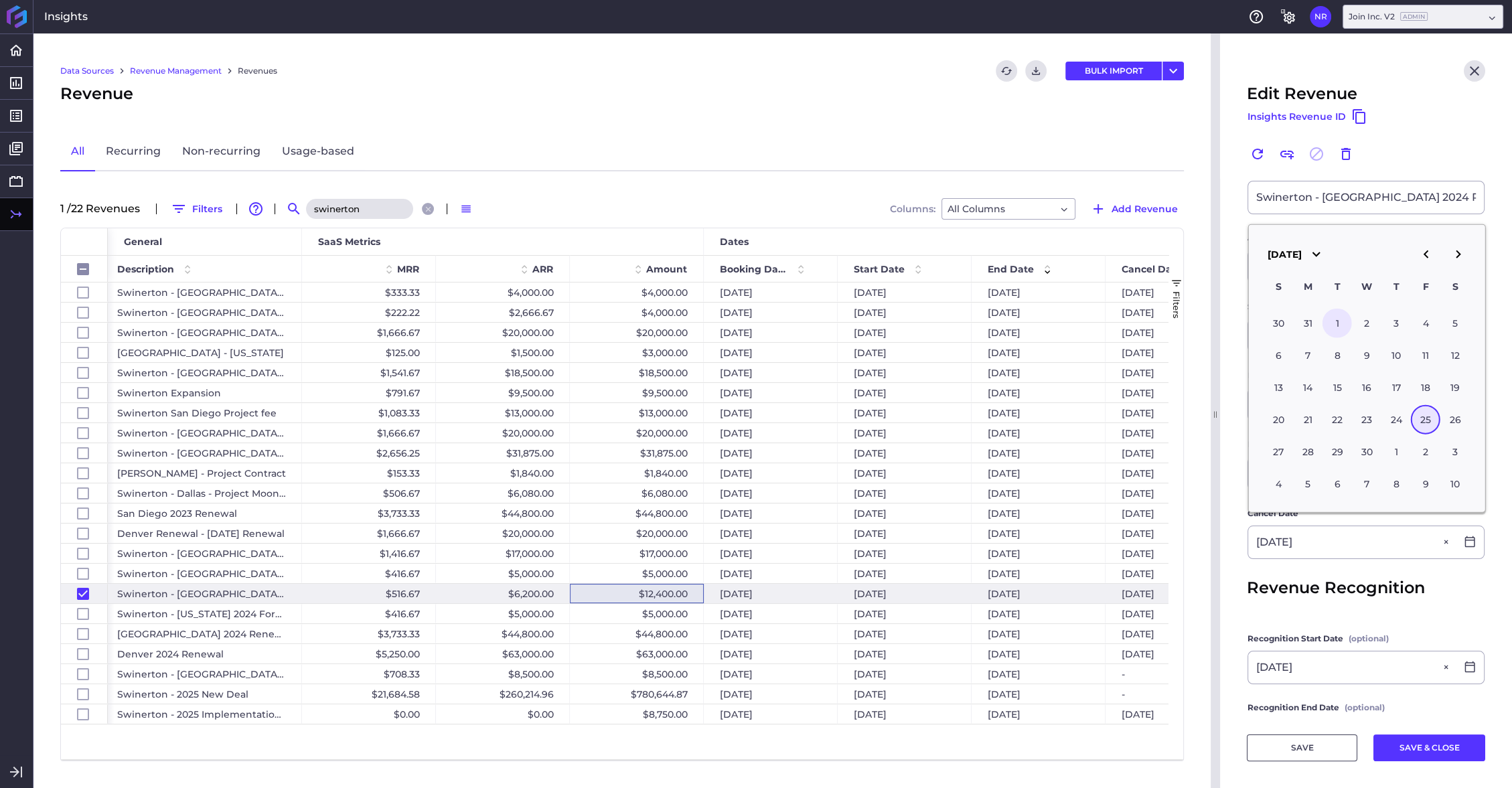
click at [884, 326] on div "1" at bounding box center [1337, 323] width 29 height 29
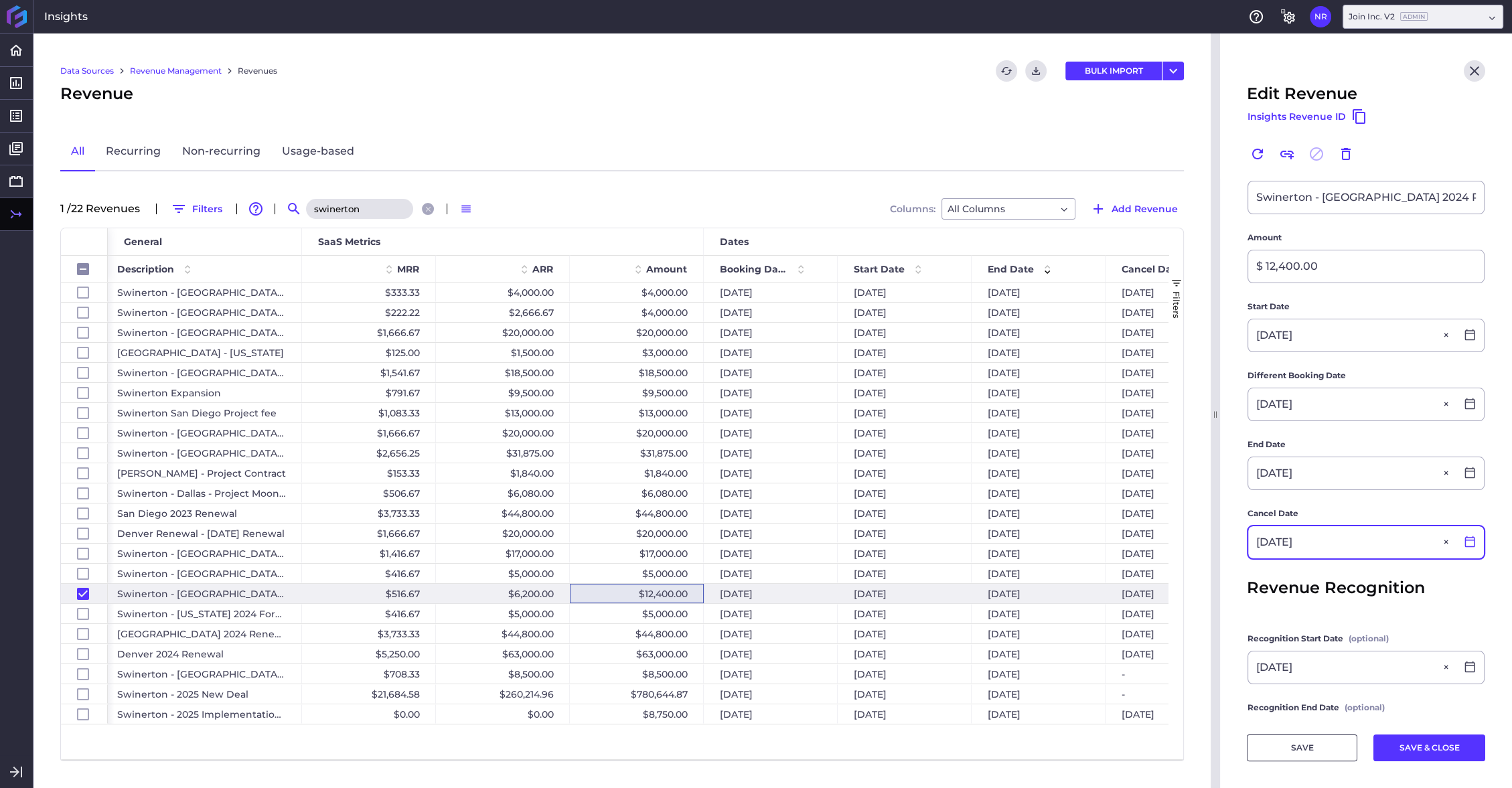
click at [884, 435] on icon at bounding box center [1469, 542] width 12 height 12
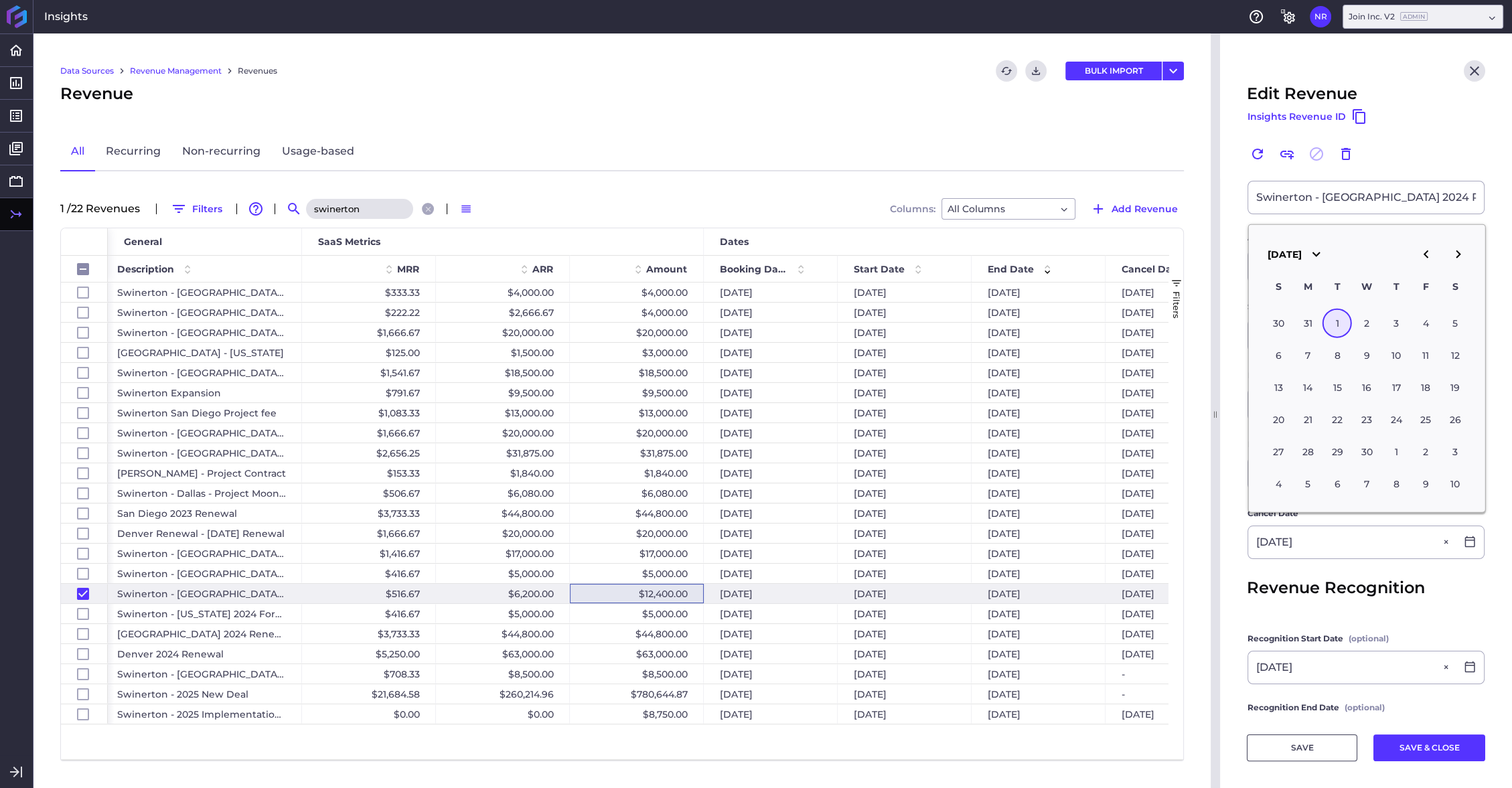
click at [884, 258] on icon "button" at bounding box center [1425, 254] width 4 height 8
click at [884, 323] on div "1" at bounding box center [1455, 323] width 29 height 29
type input "03/01/2025"
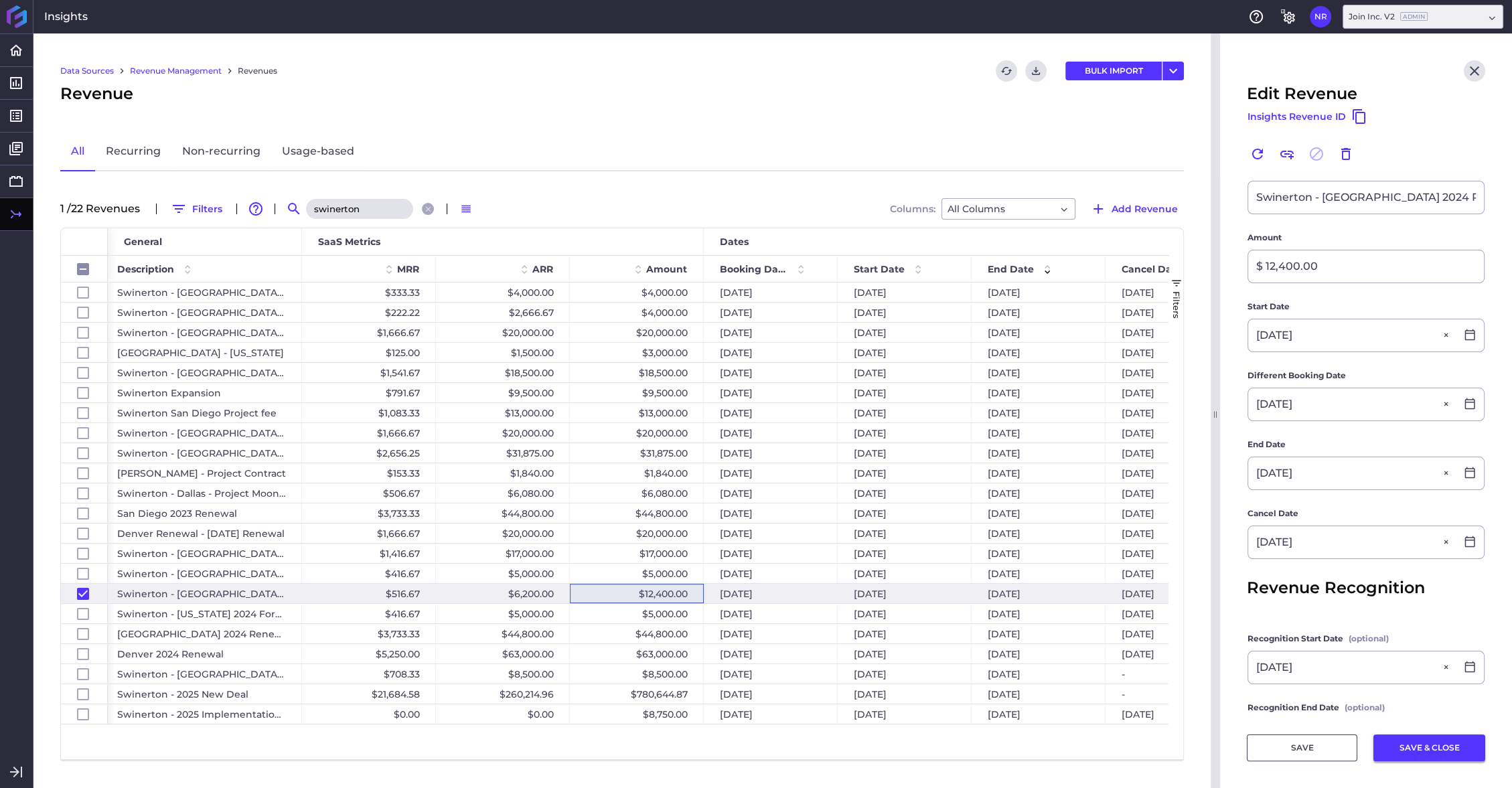
click at [884, 435] on button "SAVE & CLOSE" at bounding box center [1429, 748] width 112 height 27
checkbox input "false"
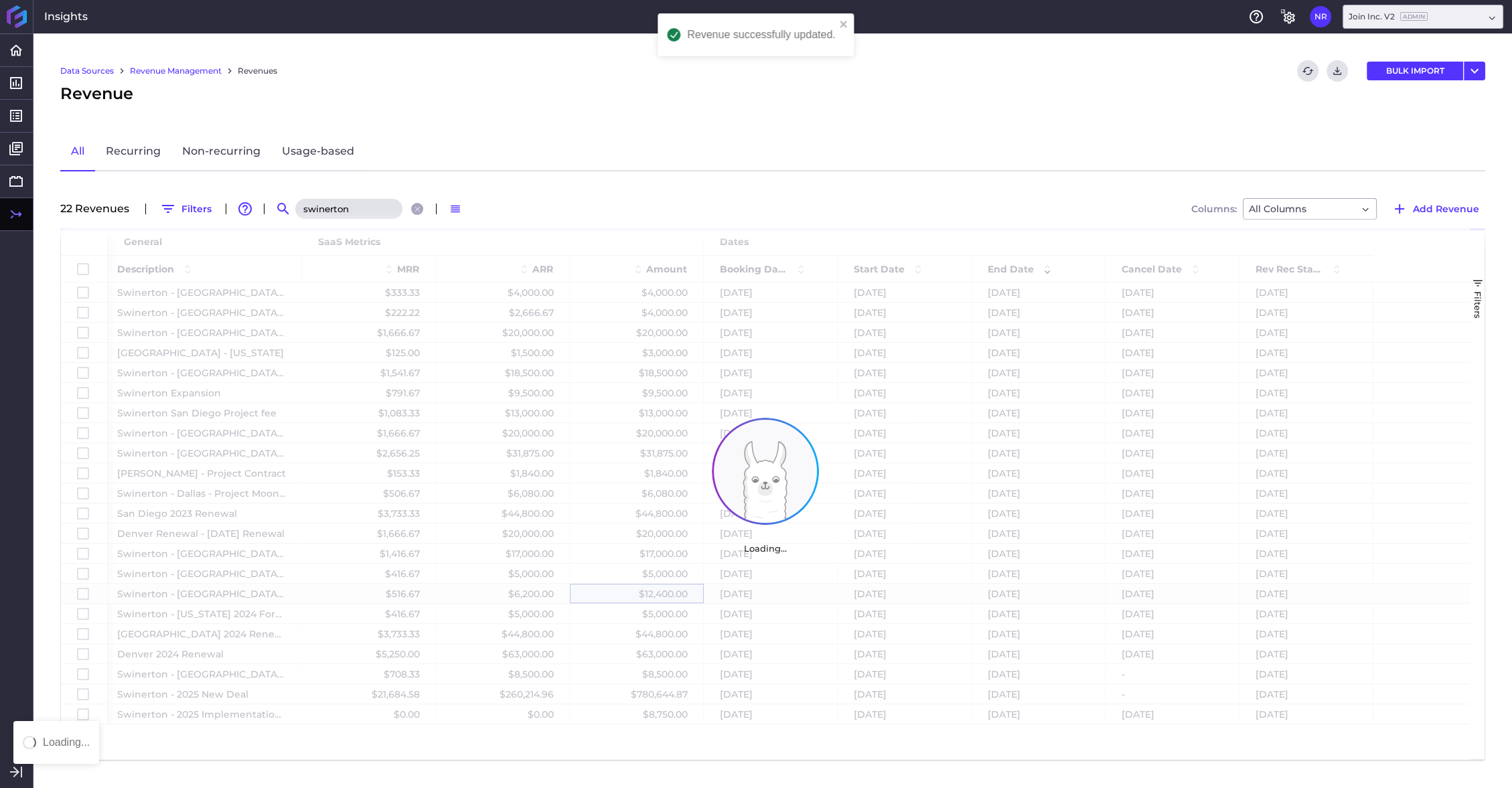
scroll to position [0, 0]
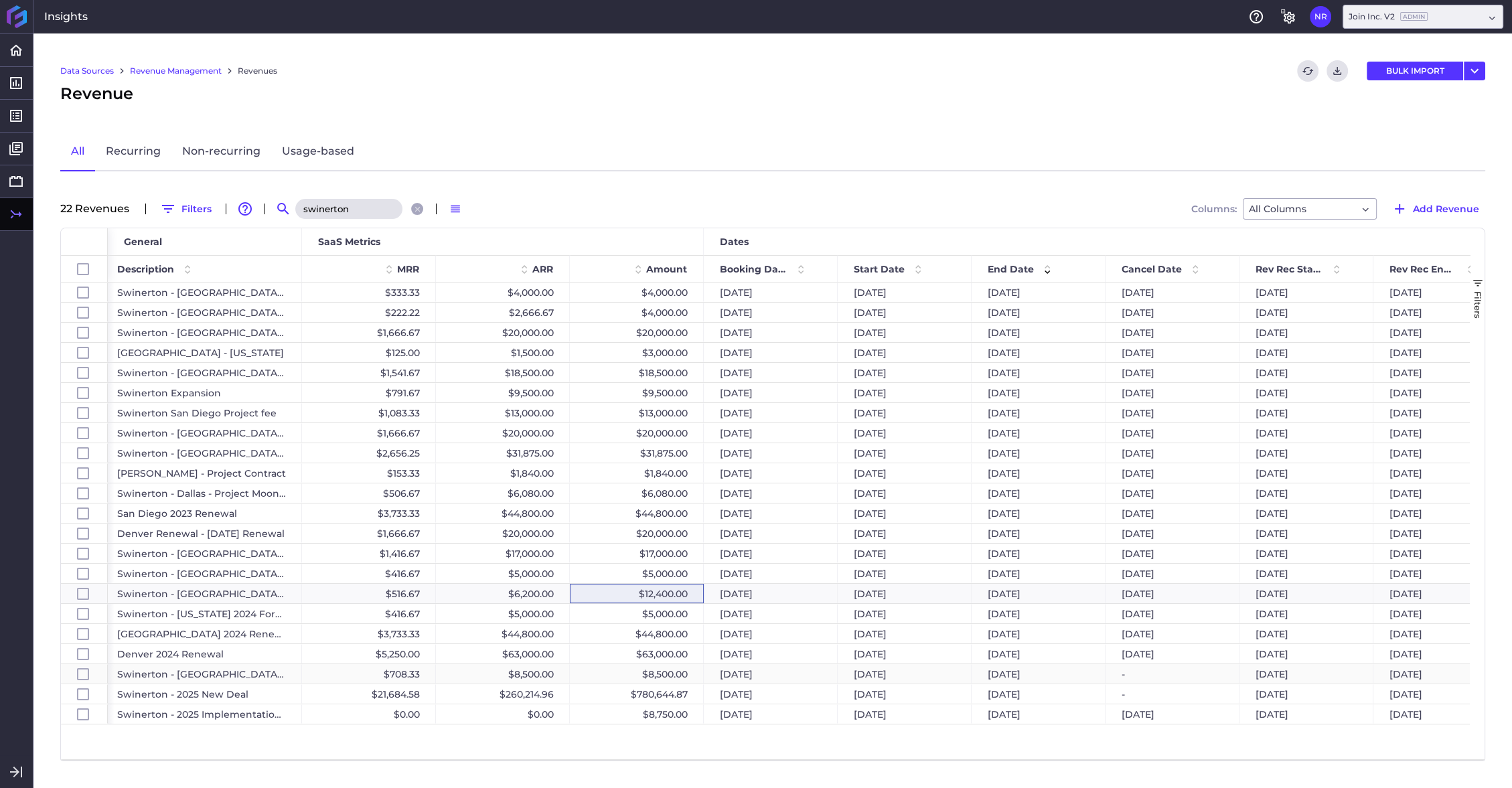
click at [660, 435] on div "$8,500.00" at bounding box center [636, 674] width 134 height 20
checkbox input "false"
checkbox input "true"
checkbox input "false"
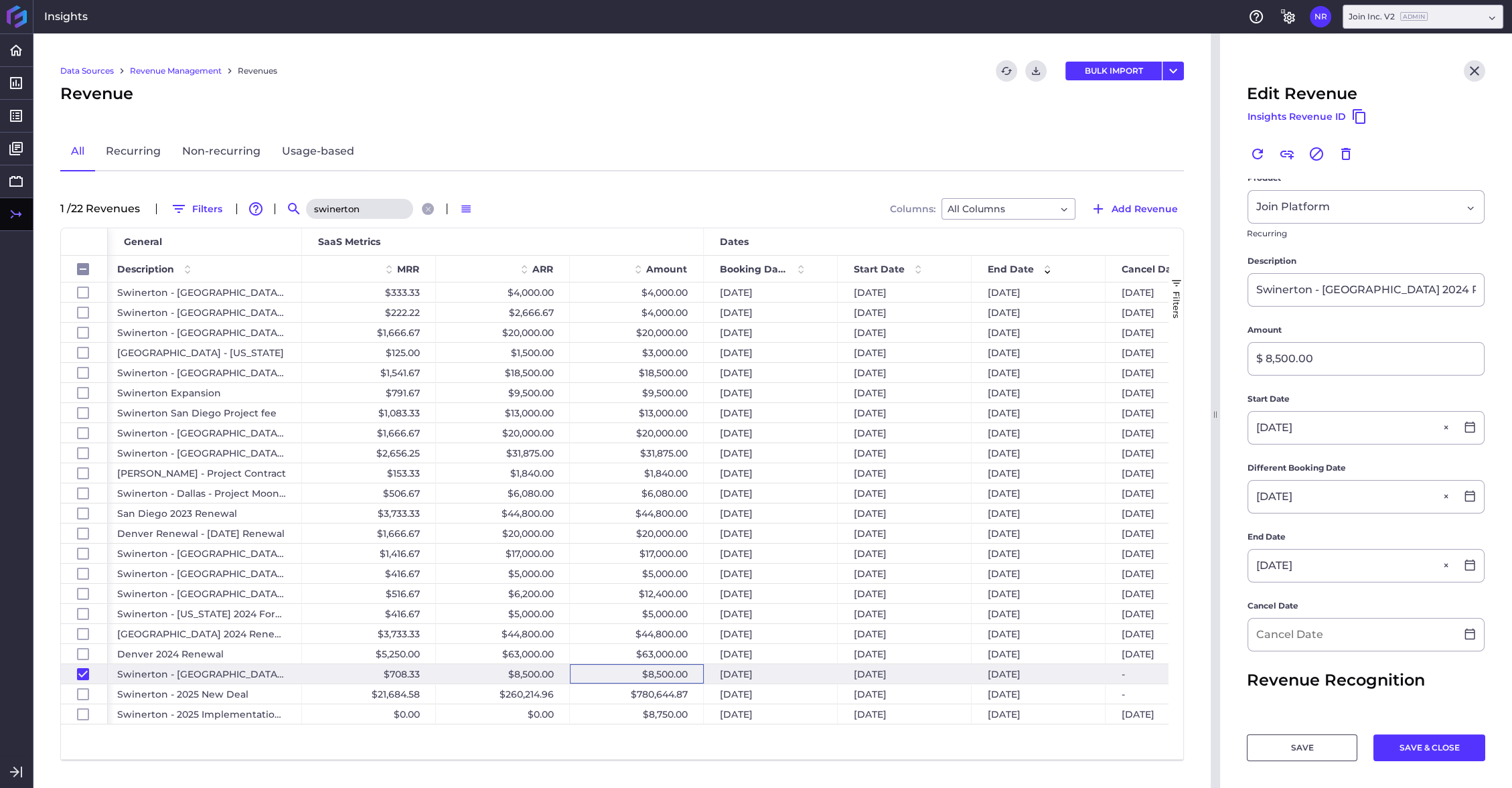
scroll to position [239, 0]
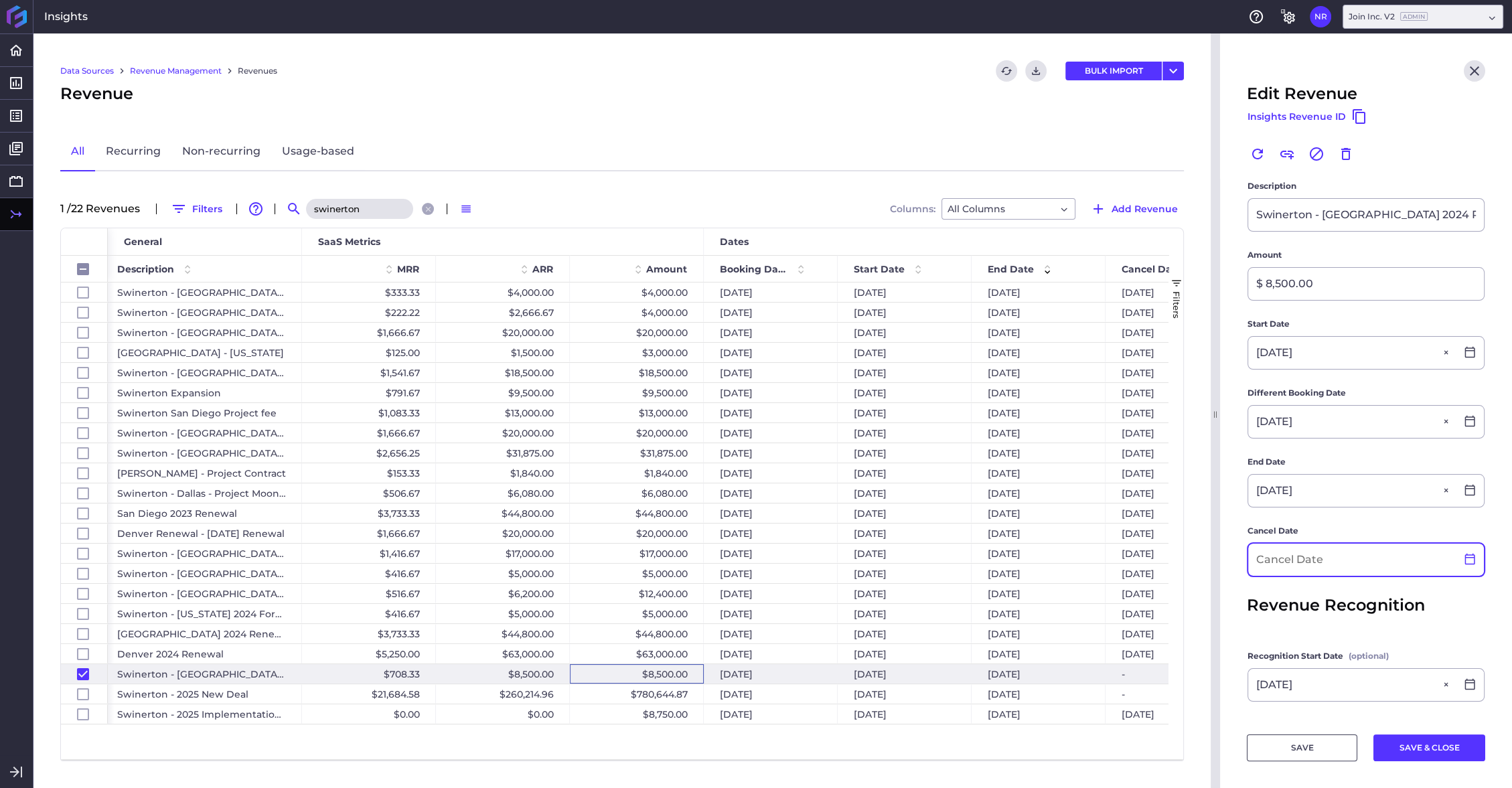
click at [884, 435] on div at bounding box center [1469, 560] width 28 height 14
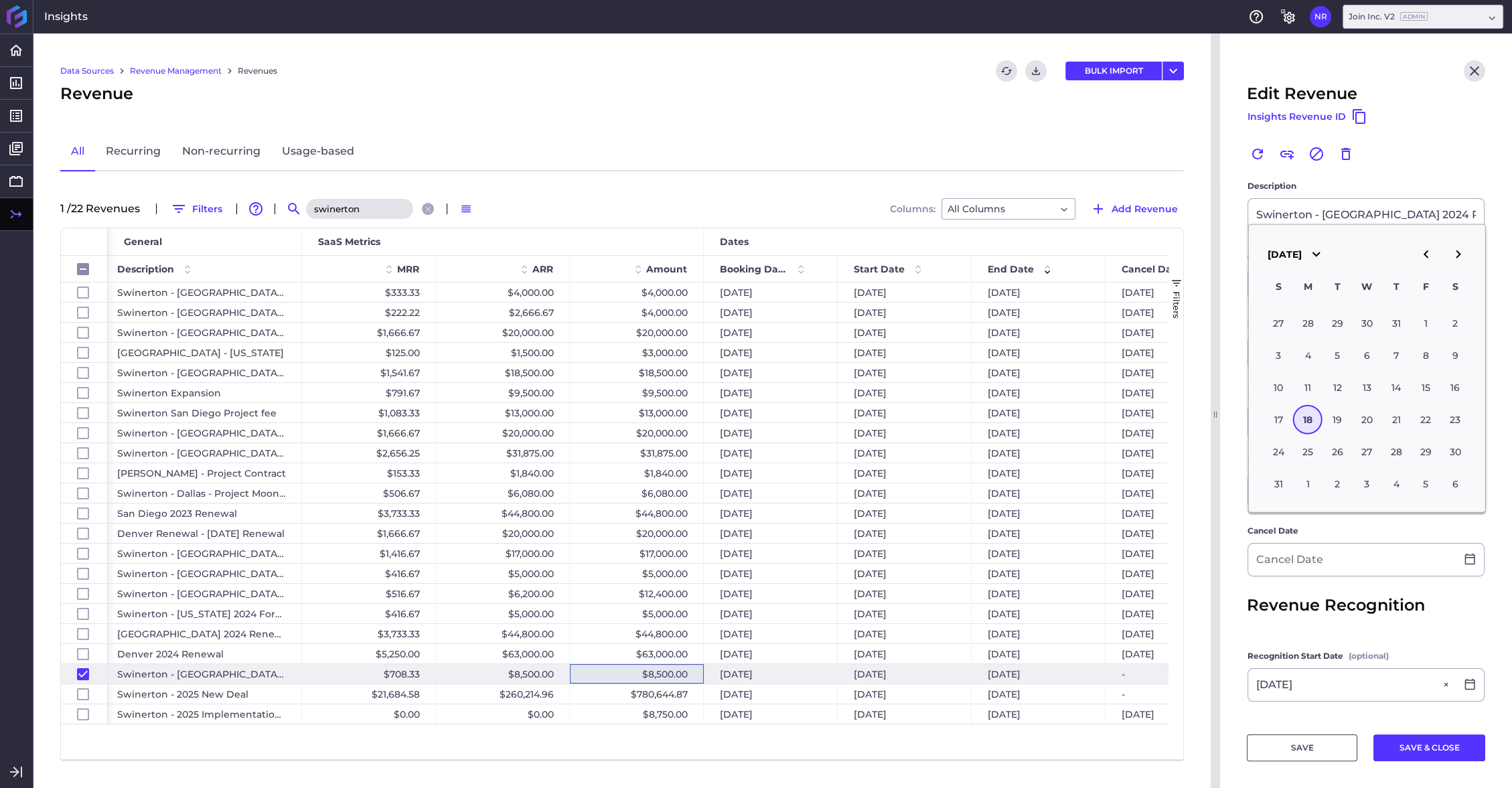
click at [884, 256] on icon "button" at bounding box center [1425, 254] width 16 height 16
click at [884, 255] on icon "button" at bounding box center [1425, 254] width 16 height 16
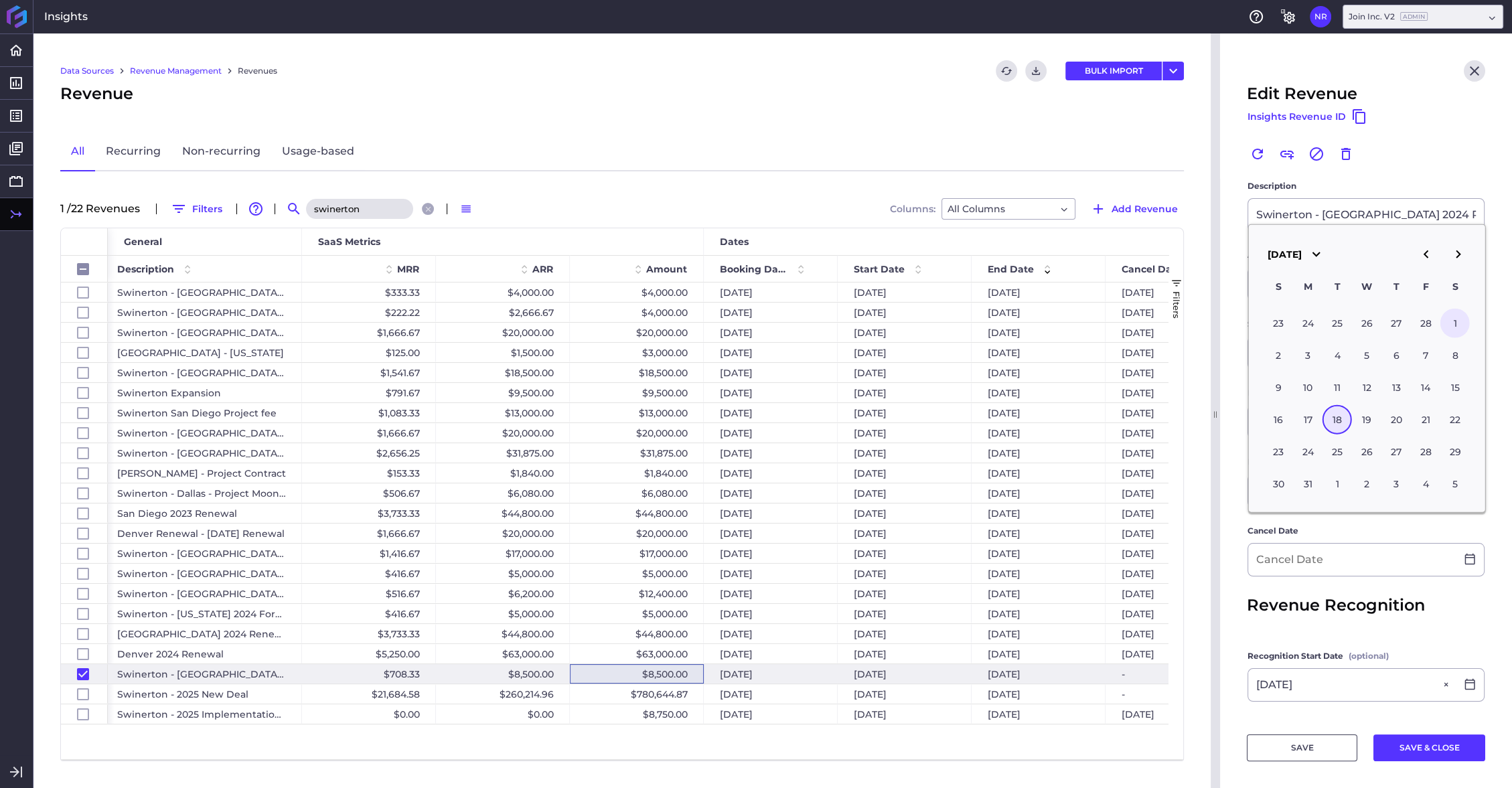
click at [884, 327] on div "1" at bounding box center [1455, 323] width 29 height 29
type input "03/01/2025"
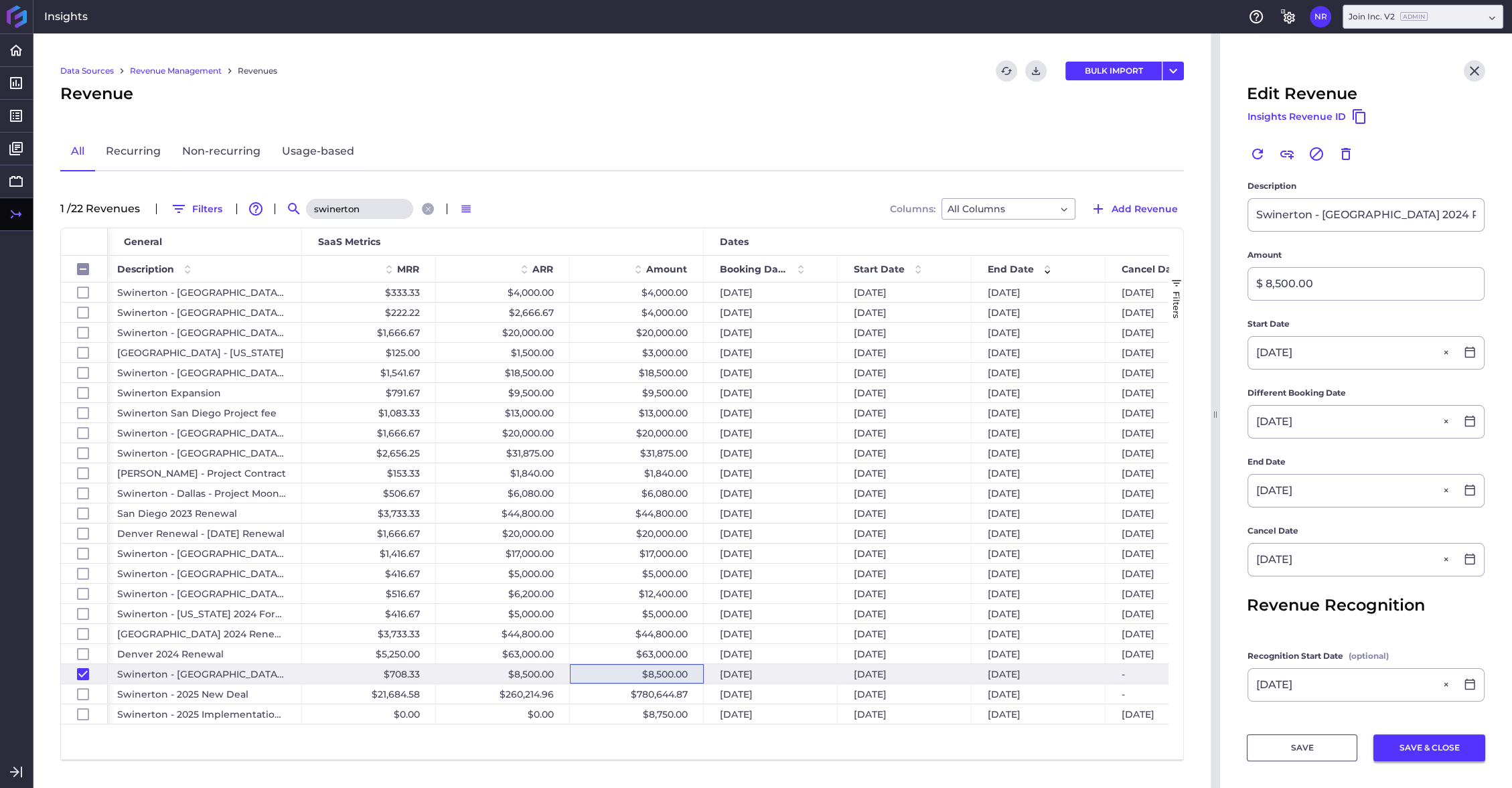
click at [884, 435] on button "SAVE & CLOSE" at bounding box center [1429, 748] width 112 height 27
checkbox input "false"
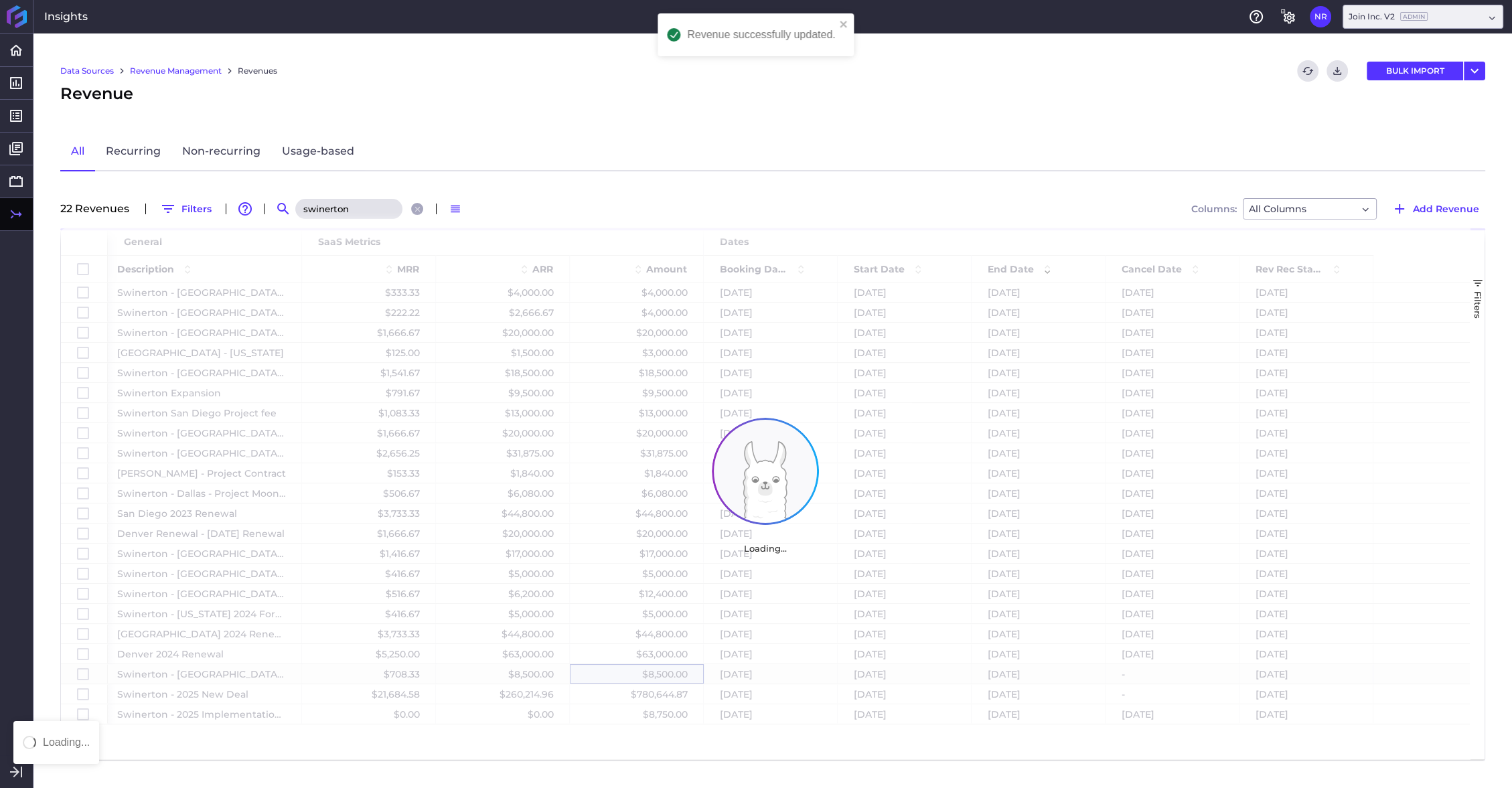
scroll to position [0, 0]
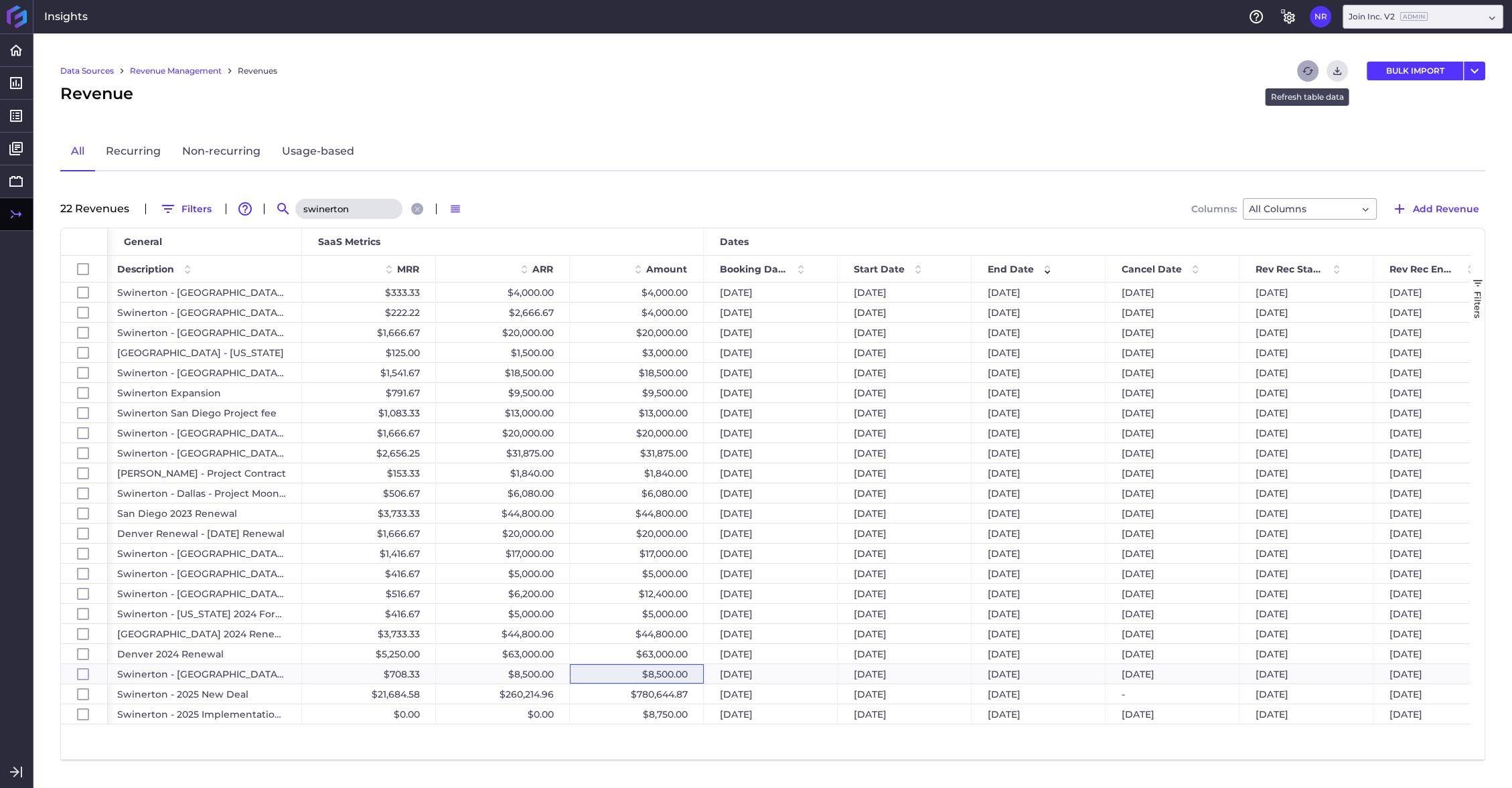
click at [884, 69] on icon "Refresh" at bounding box center [1308, 70] width 11 height 8
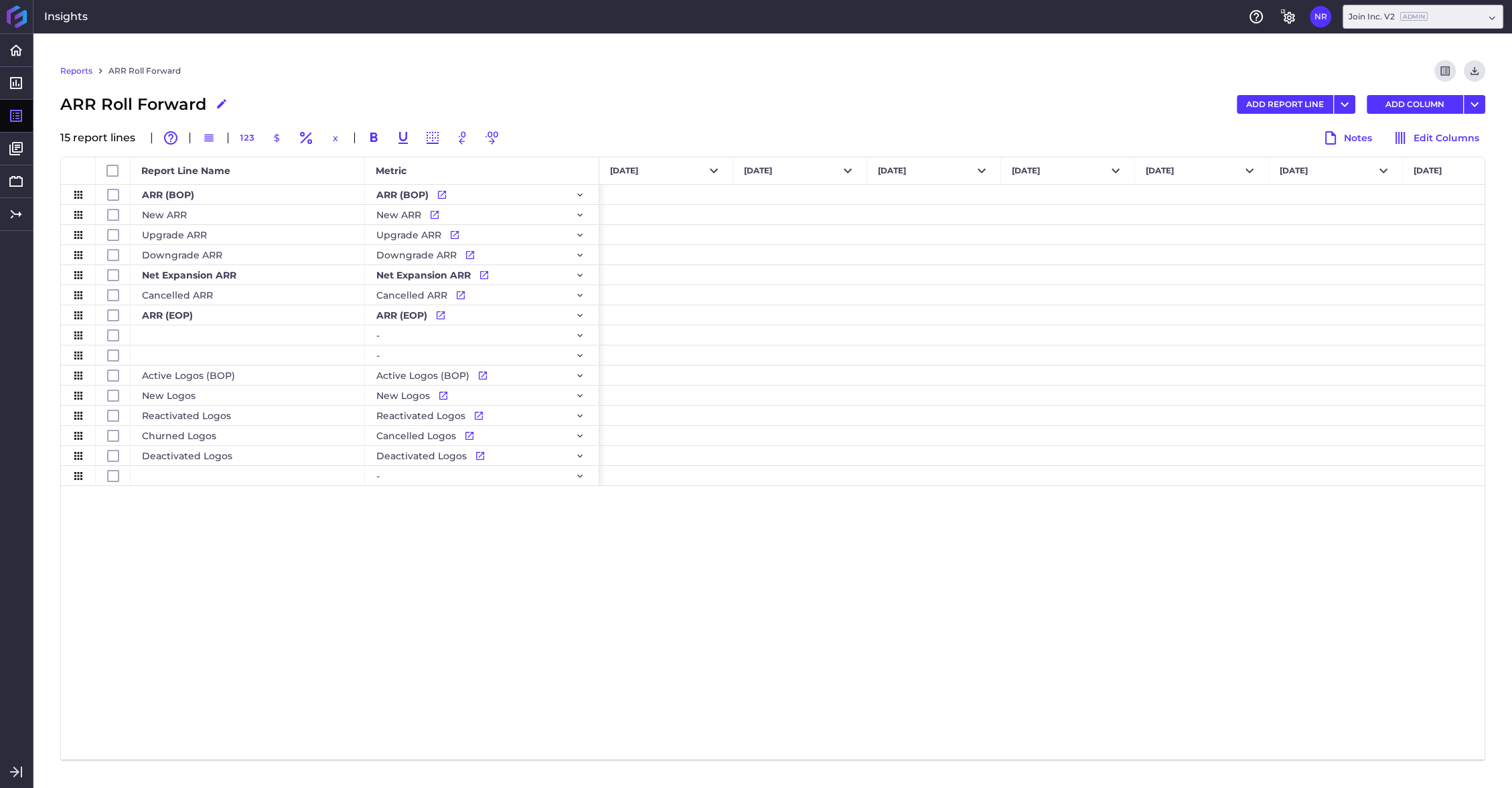
scroll to position [0, 9961]
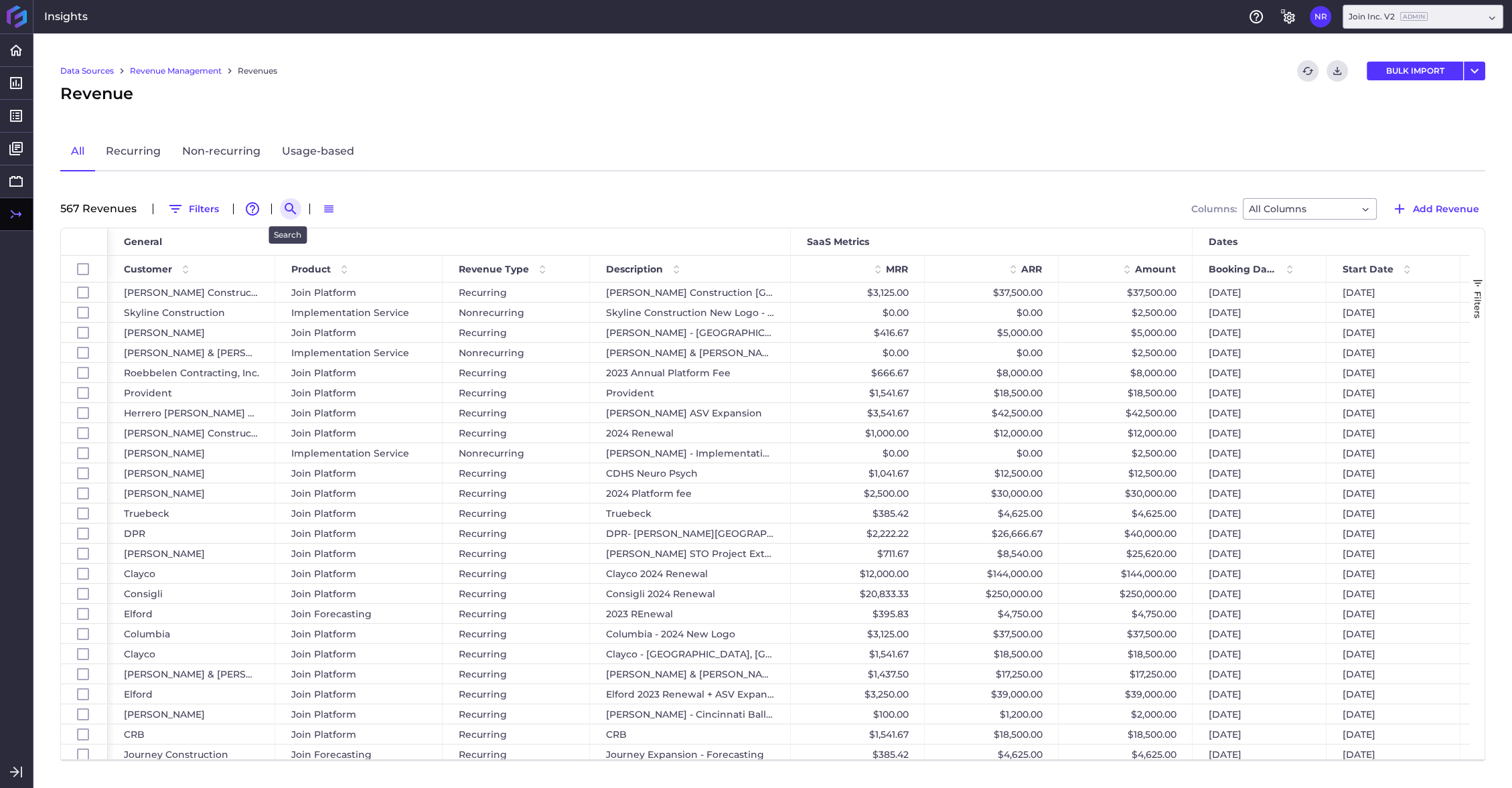
click at [287, 206] on icon "Search by" at bounding box center [290, 209] width 16 height 16
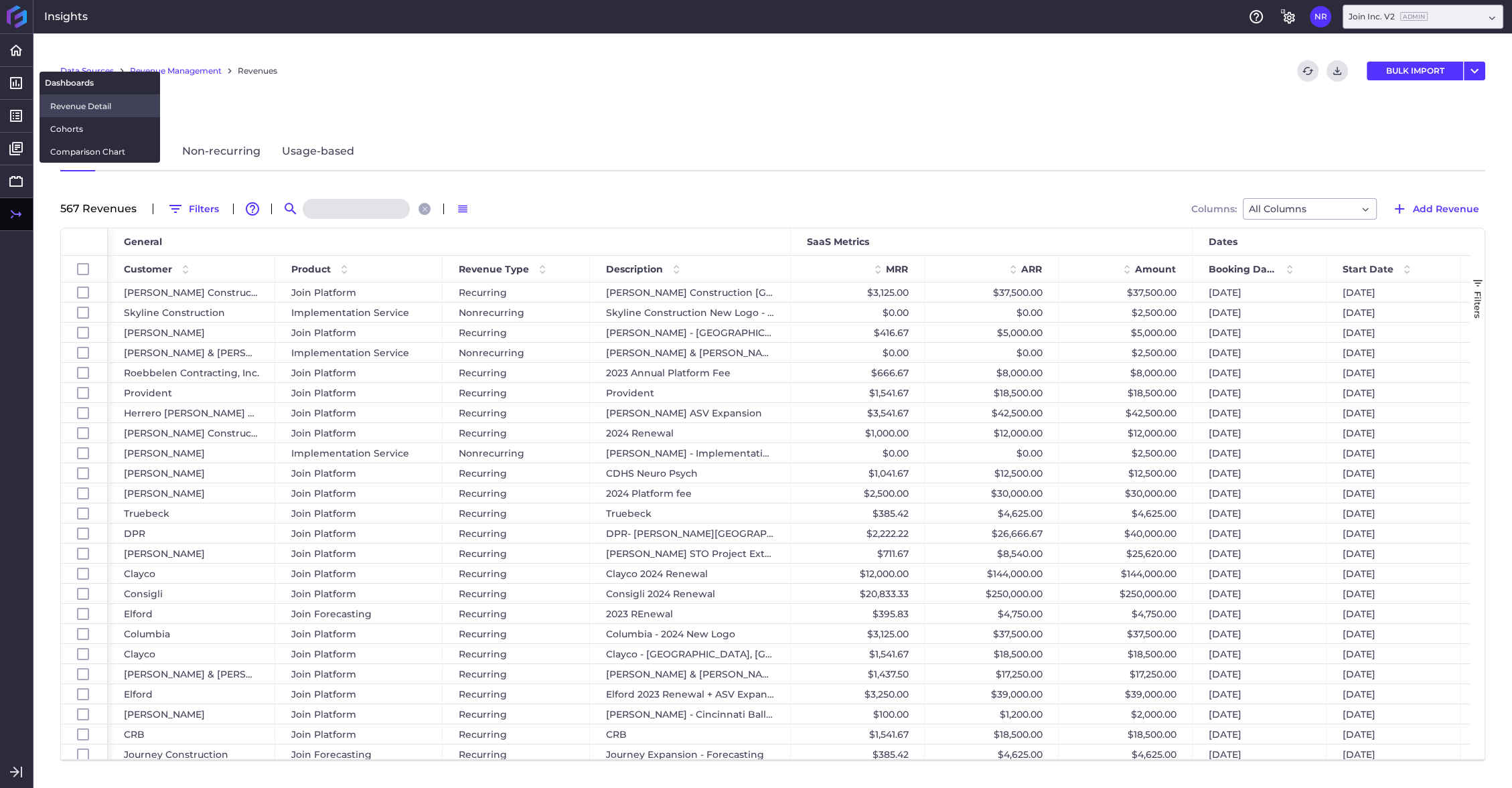
click at [64, 106] on span "Revenue Detail" at bounding box center [100, 106] width 99 height 14
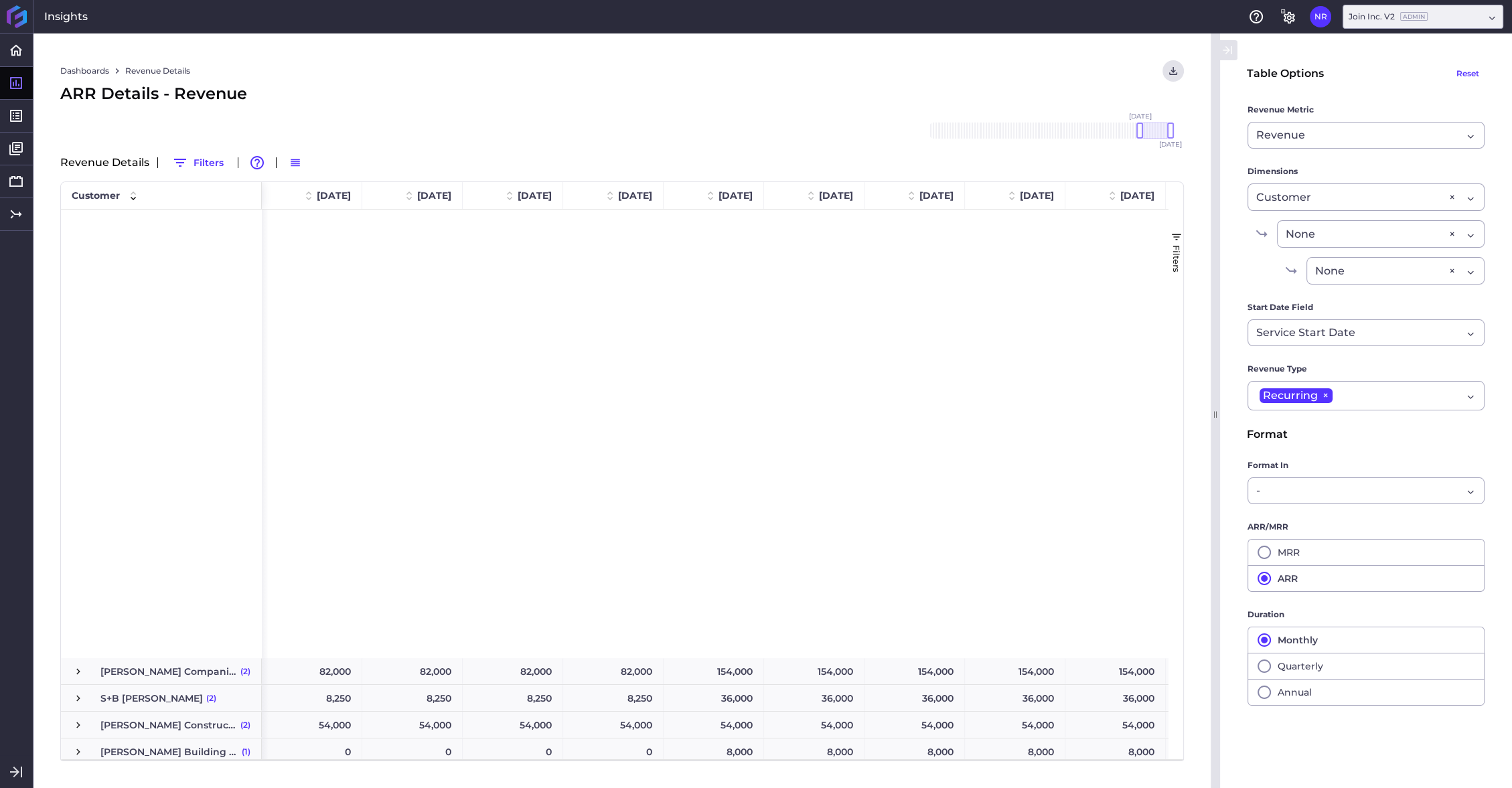
scroll to position [3113, 0]
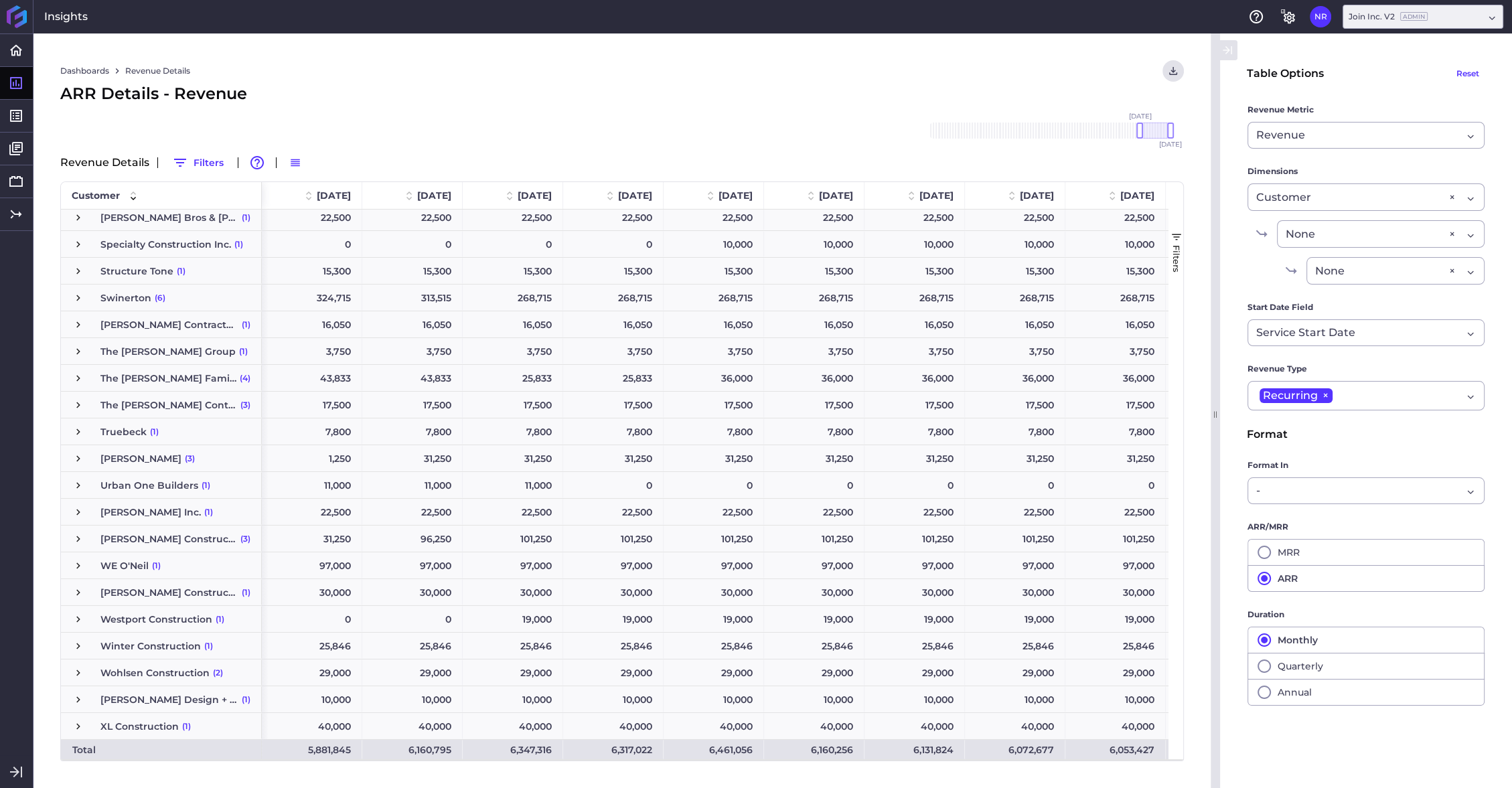
click at [81, 296] on span "Press SPACE to select this row." at bounding box center [79, 298] width 12 height 12
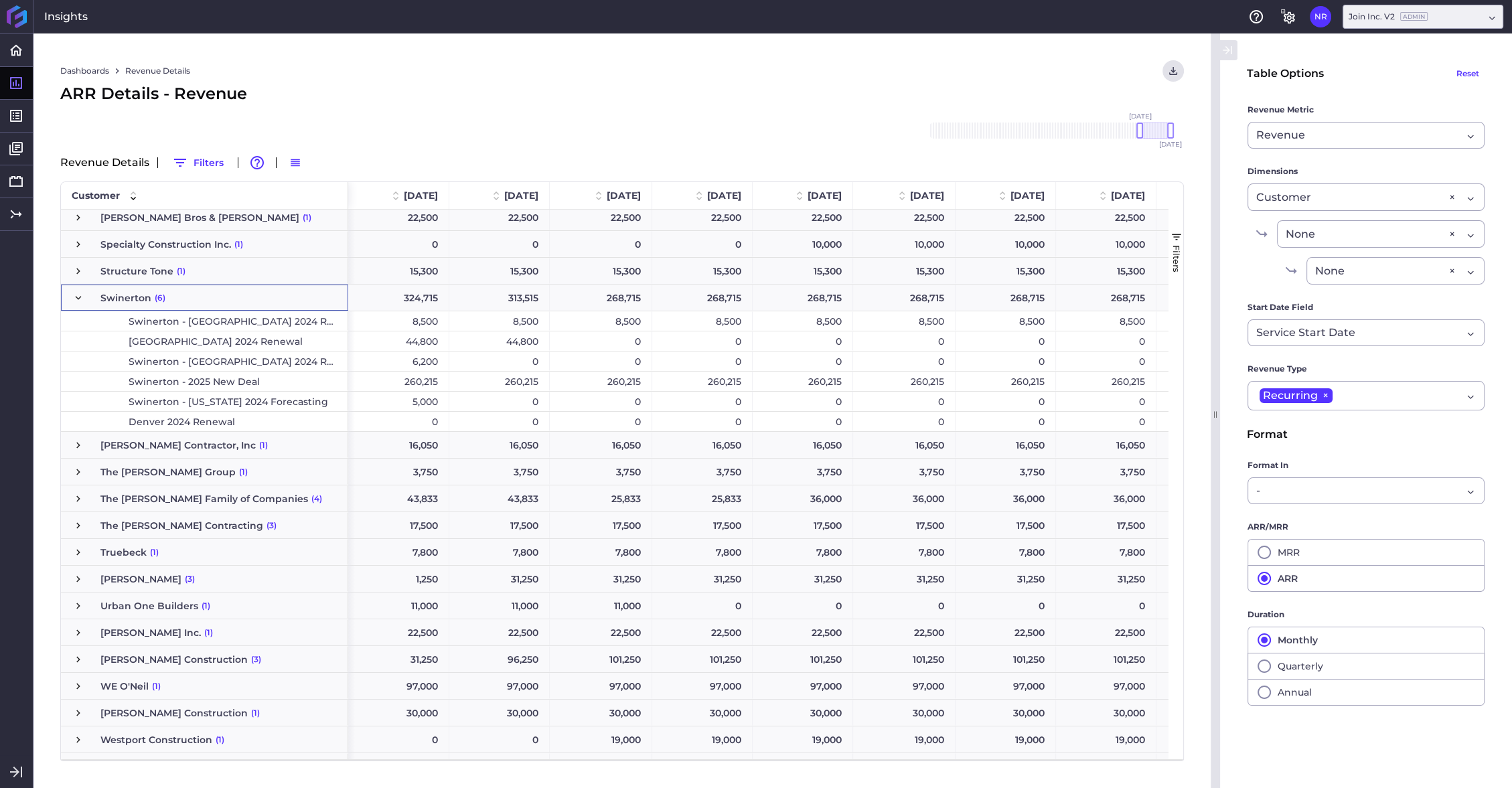
click at [221, 424] on span "Denver 2024 Renewal" at bounding box center [181, 422] width 106 height 19
drag, startPoint x: 1138, startPoint y: 128, endPoint x: 1128, endPoint y: 128, distance: 10.0
click at [1128, 128] on div at bounding box center [1129, 130] width 7 height 16
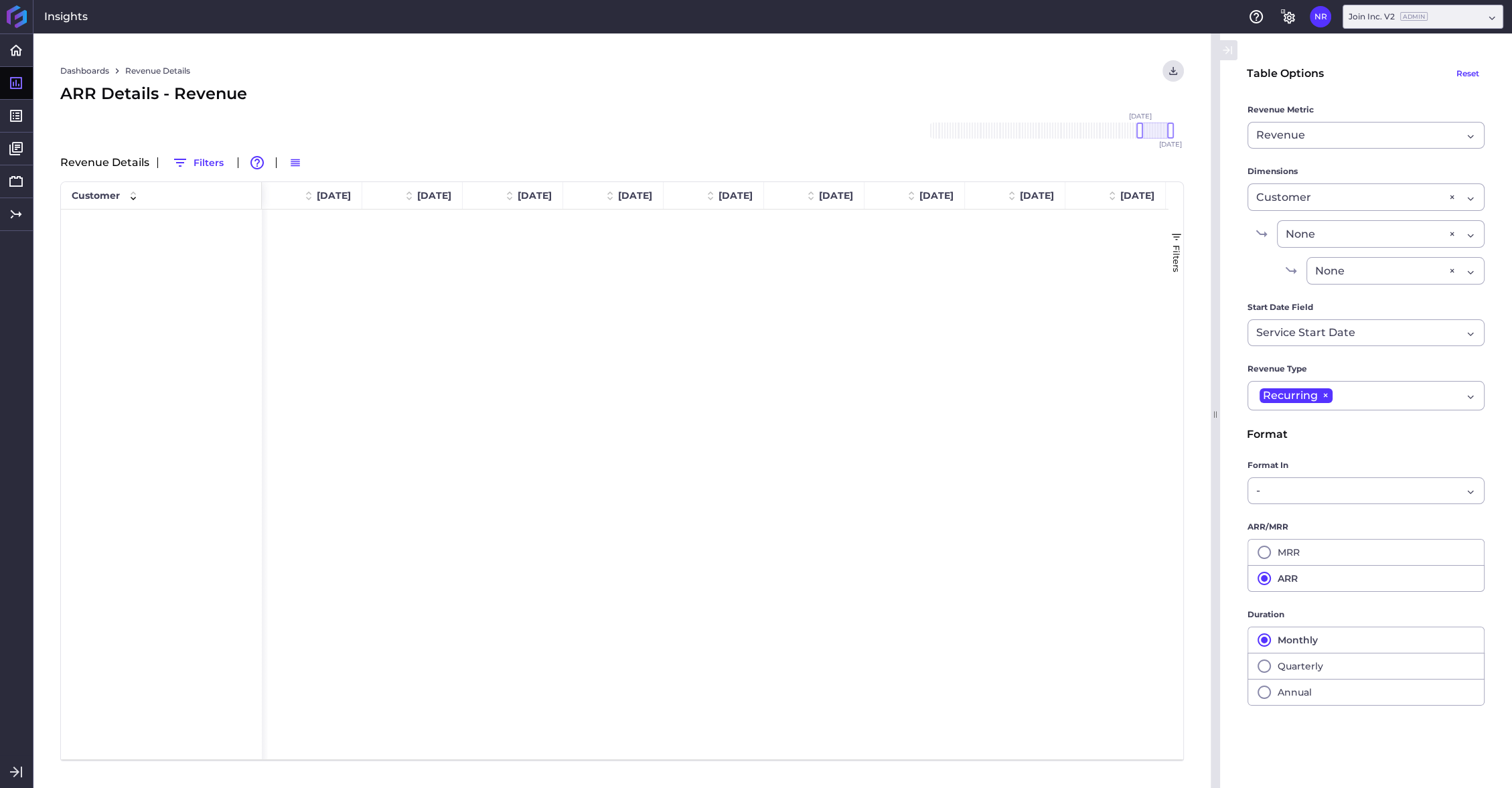
scroll to position [3113, 0]
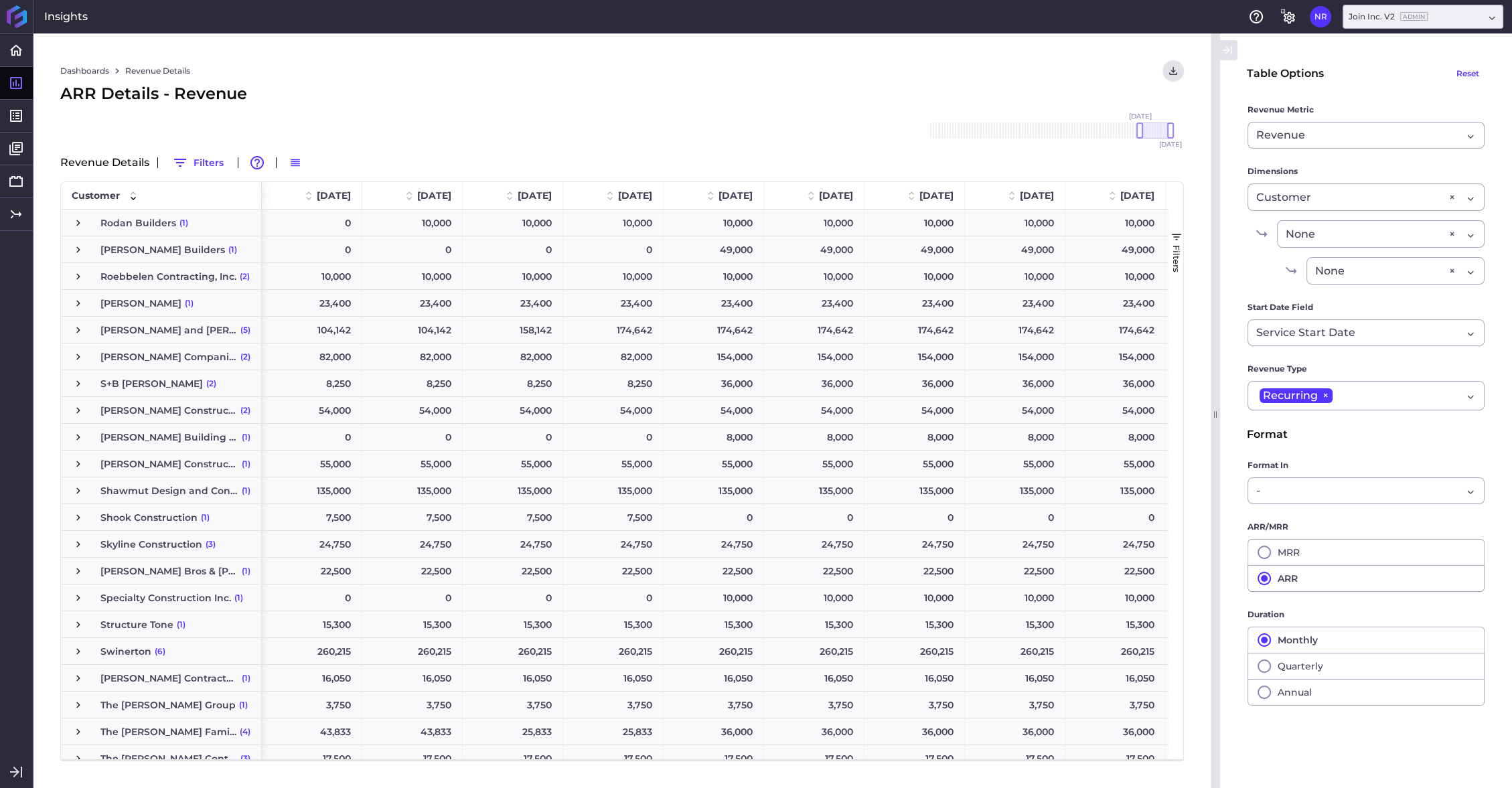
click at [80, 651] on span "Press SPACE to select this row." at bounding box center [79, 652] width 12 height 12
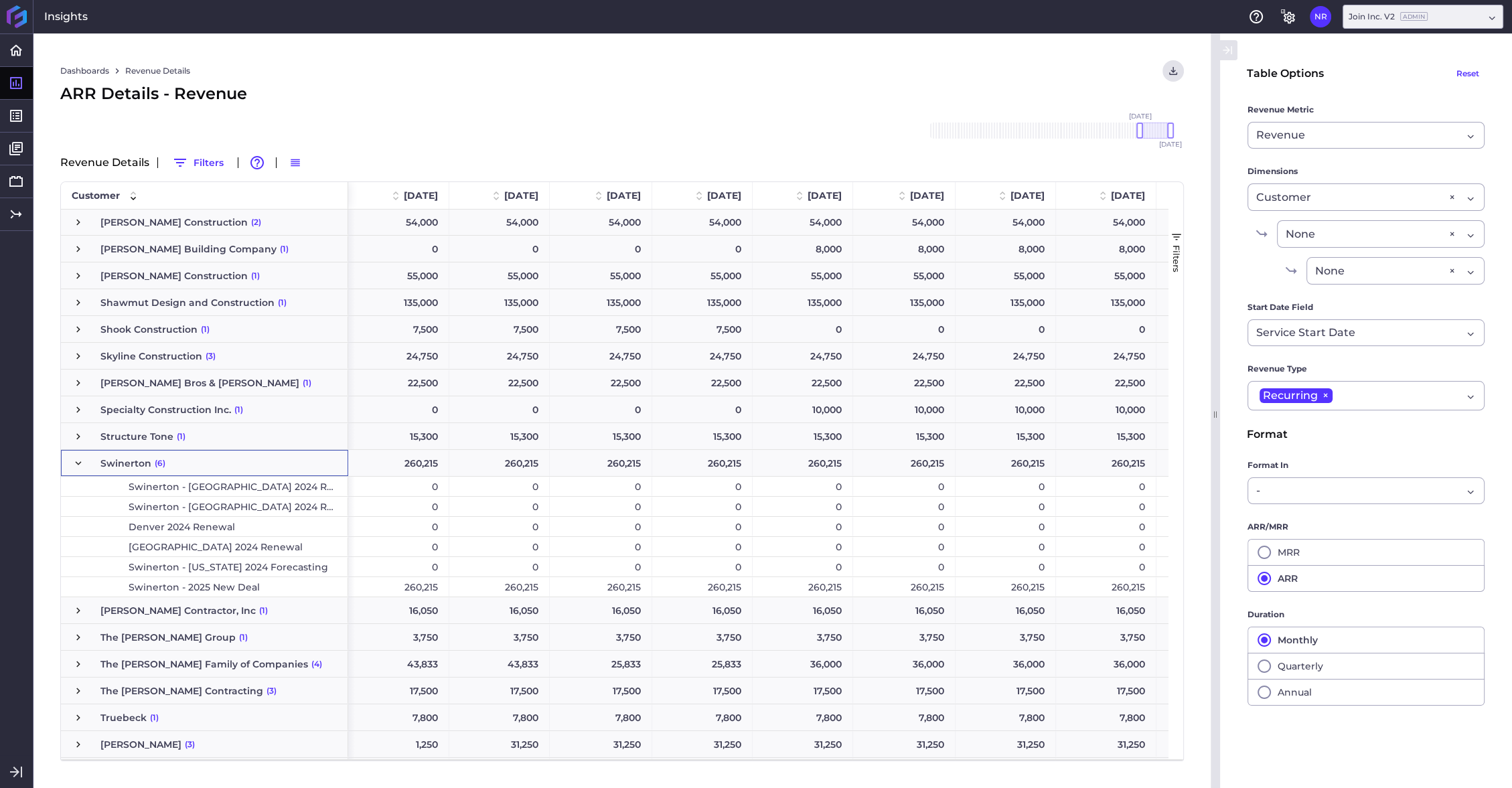
scroll to position [3302, 0]
click at [1132, 129] on div at bounding box center [1134, 130] width 7 height 16
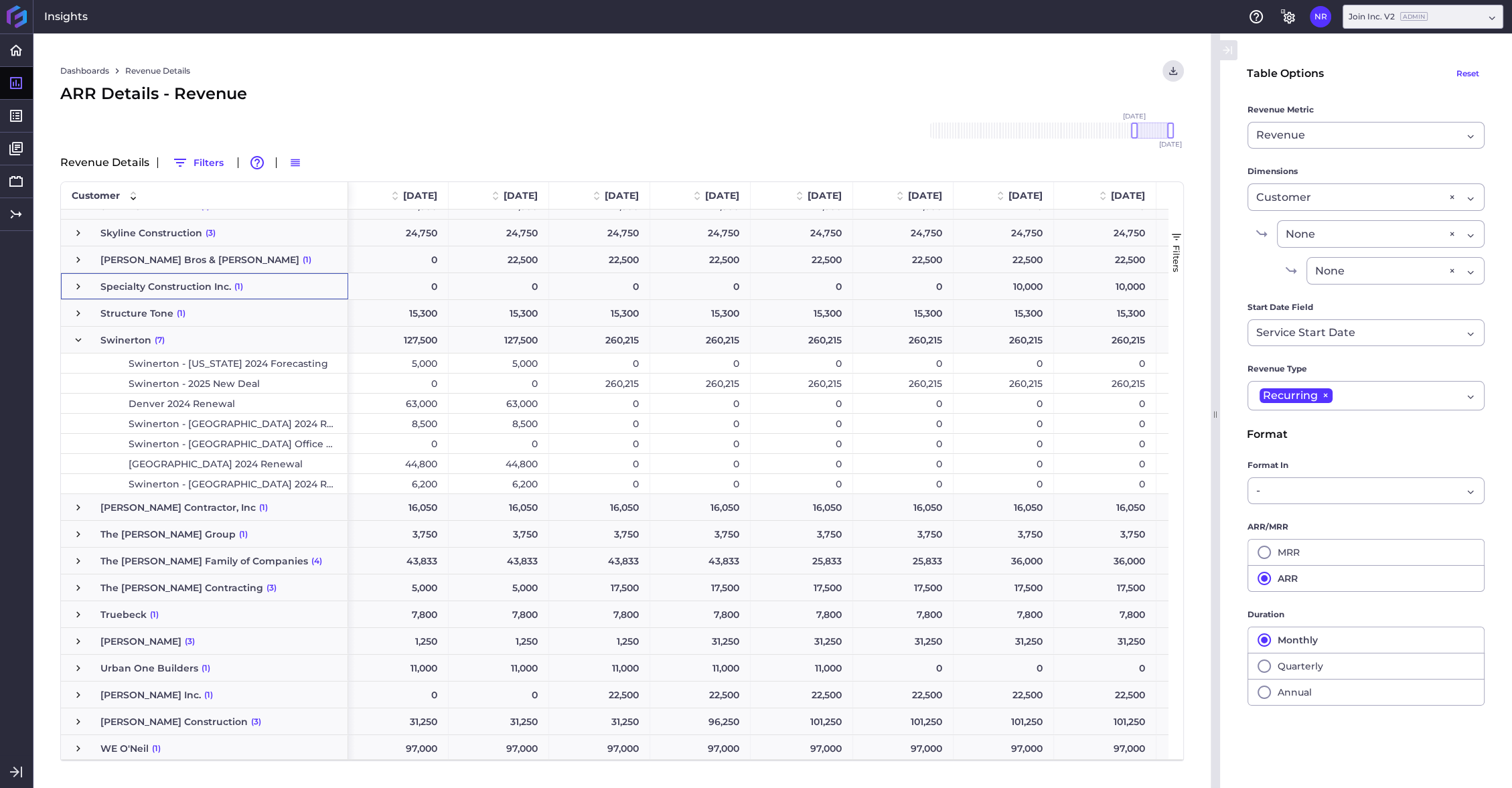
scroll to position [3489, 0]
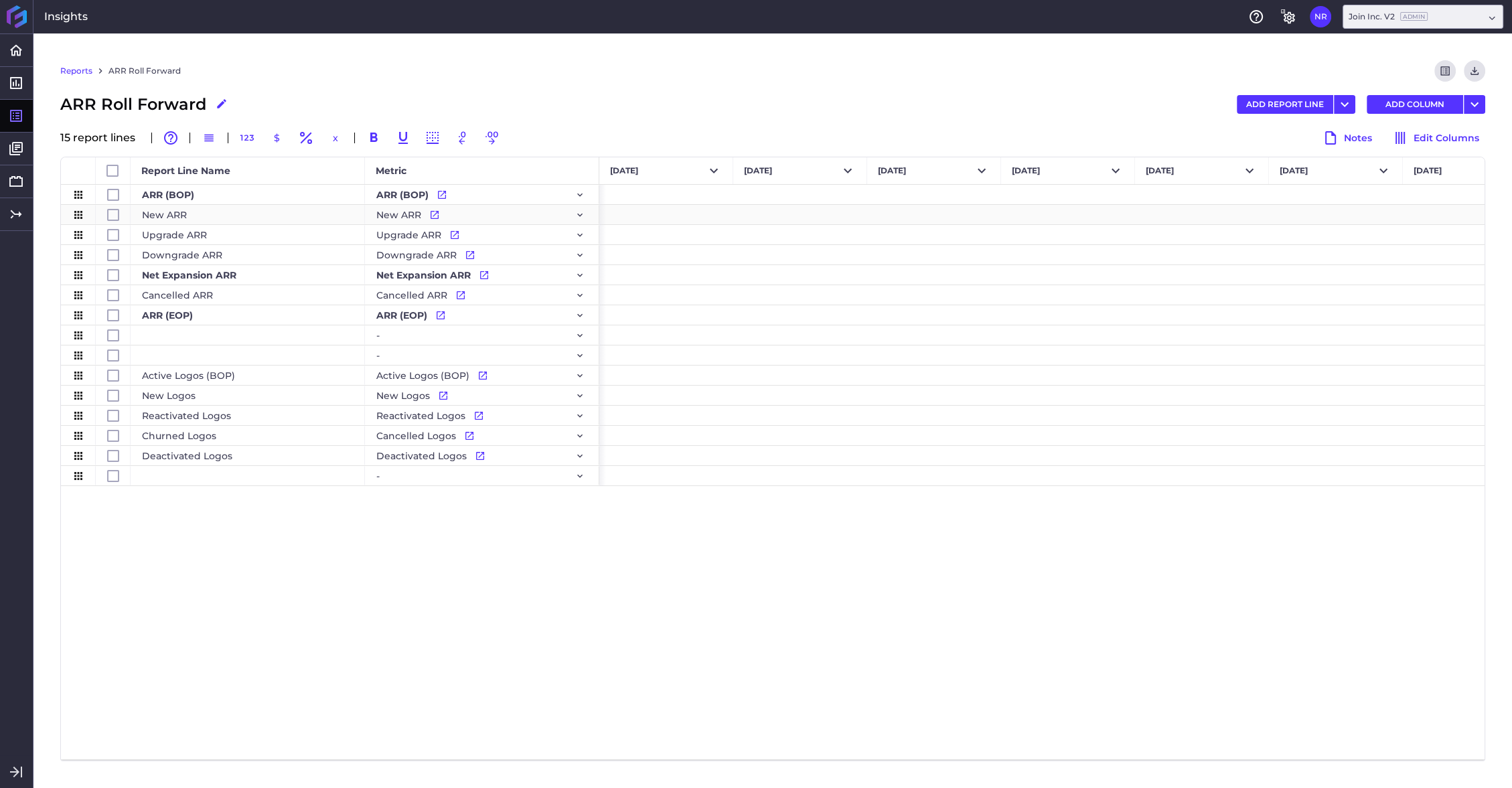
scroll to position [0, 9961]
